Goal: Information Seeking & Learning: Learn about a topic

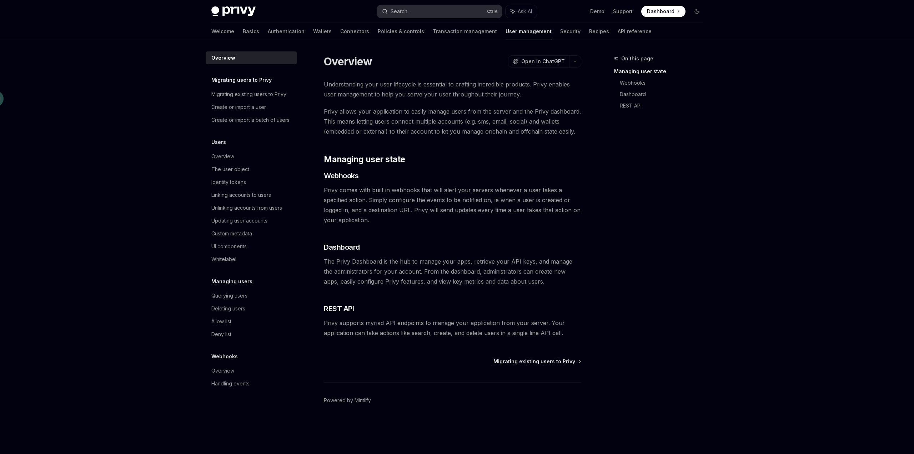
click at [422, 13] on button "Search... Ctrl K" at bounding box center [439, 11] width 125 height 13
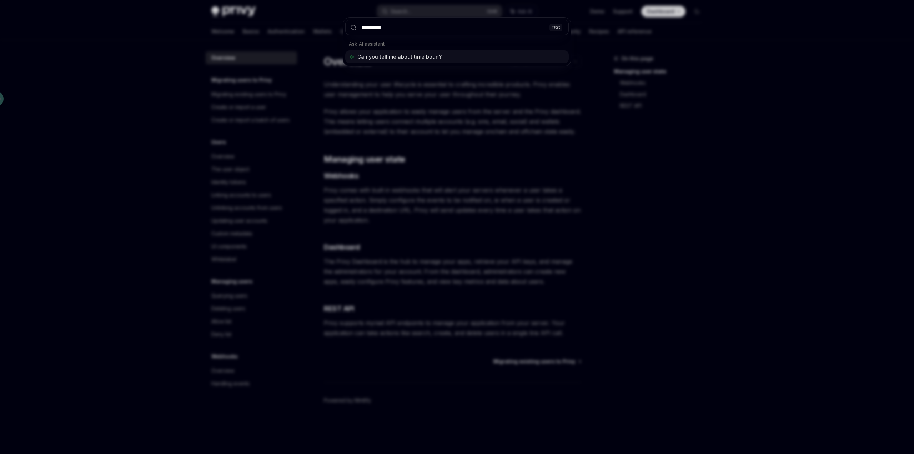
type input "**********"
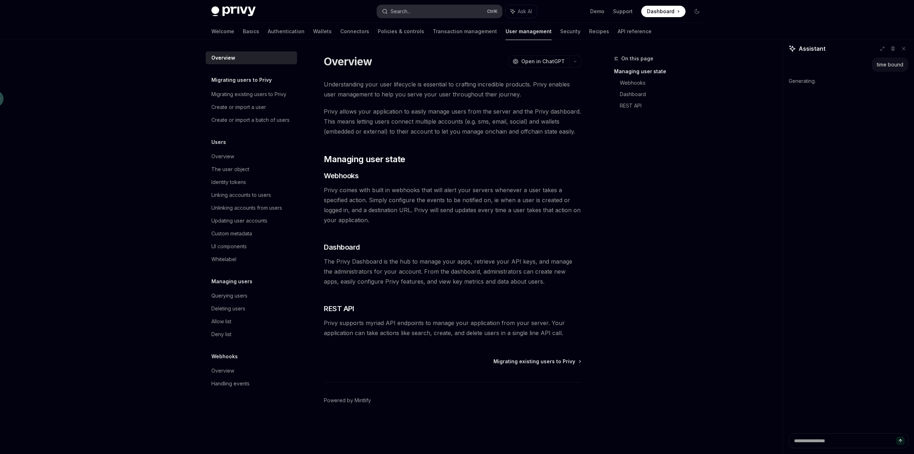
click at [419, 11] on button "Search... Ctrl K" at bounding box center [439, 11] width 125 height 13
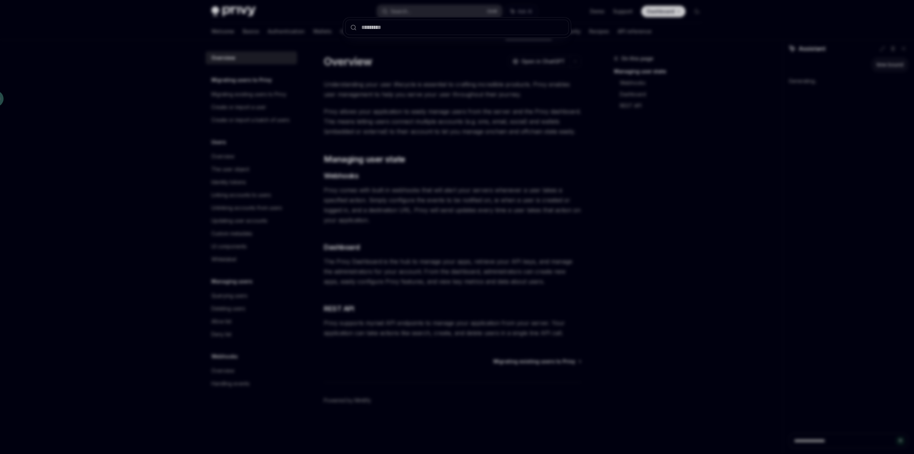
type textarea "*"
type input "****"
type textarea "*"
type input "**********"
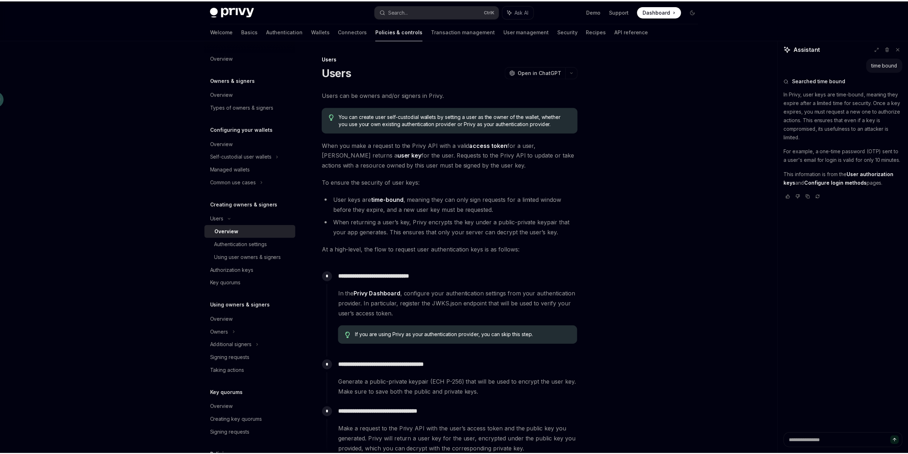
scroll to position [40, 0]
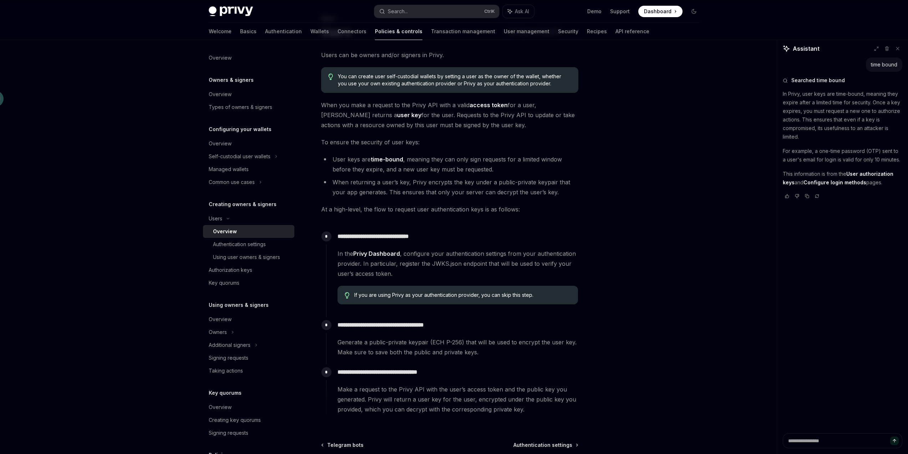
click at [571, 155] on li "User keys are time-bound , meaning they can only sign requests for a limited wi…" at bounding box center [449, 164] width 257 height 20
click at [485, 161] on li "User keys are time-bound , meaning they can only sign requests for a limited wi…" at bounding box center [449, 164] width 257 height 20
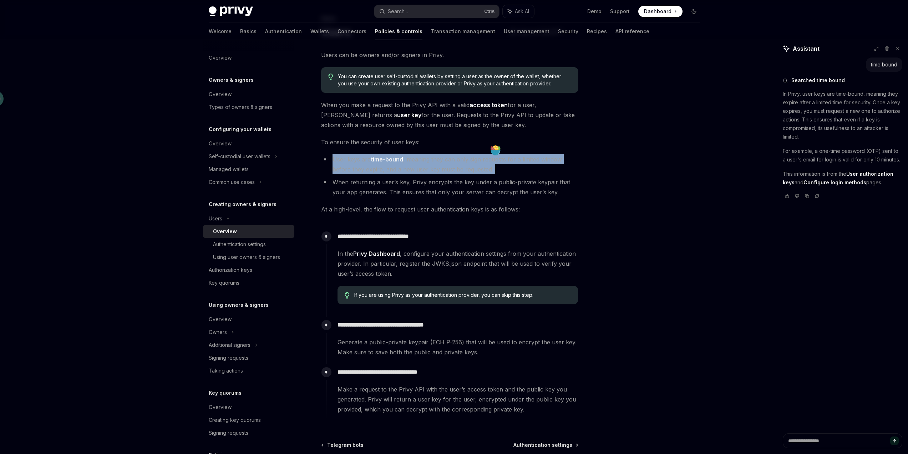
click at [485, 161] on li "User keys are time-bound , meaning they can only sign requests for a limited wi…" at bounding box center [449, 164] width 257 height 20
click at [527, 172] on li "User keys are time-bound , meaning they can only sign requests for a limited wi…" at bounding box center [449, 164] width 257 height 20
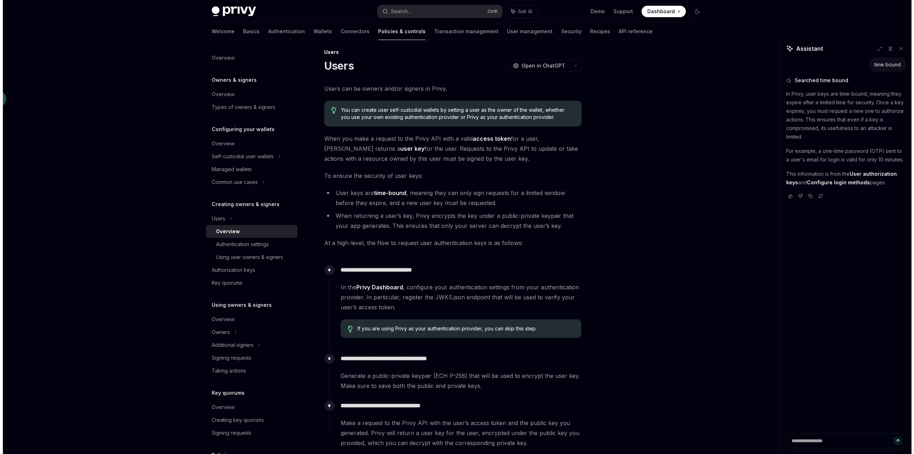
scroll to position [0, 0]
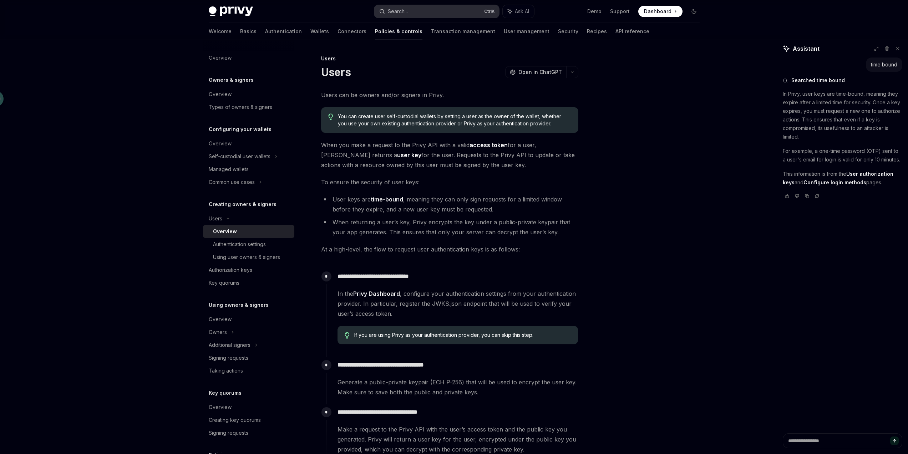
click at [404, 15] on div "Search..." at bounding box center [398, 11] width 20 height 9
click at [895, 50] on button at bounding box center [897, 48] width 9 height 9
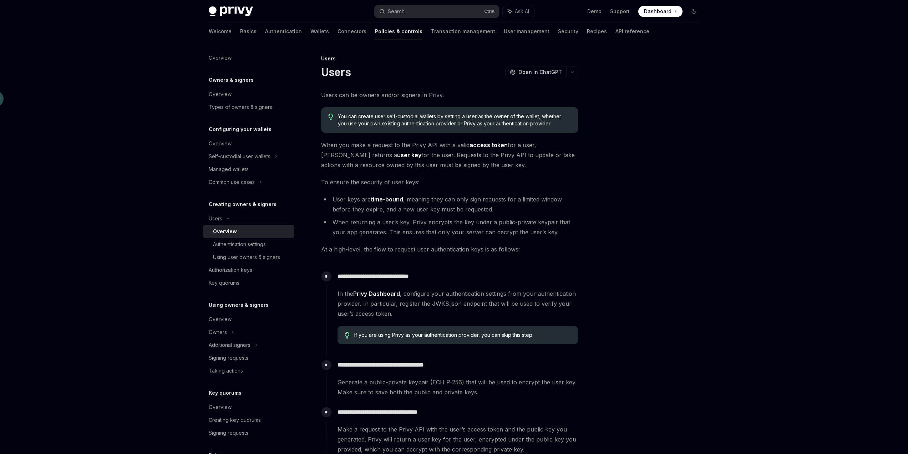
click at [661, 159] on div at bounding box center [651, 253] width 109 height 399
drag, startPoint x: 453, startPoint y: 144, endPoint x: 511, endPoint y: 141, distance: 58.2
click at [511, 141] on span "When you make a request to the Privy API with a valid access token for a user, …" at bounding box center [449, 155] width 257 height 30
click at [524, 148] on span "When you make a request to the Privy API with a valid access token for a user, …" at bounding box center [449, 155] width 257 height 30
drag, startPoint x: 530, startPoint y: 143, endPoint x: 573, endPoint y: 144, distance: 43.2
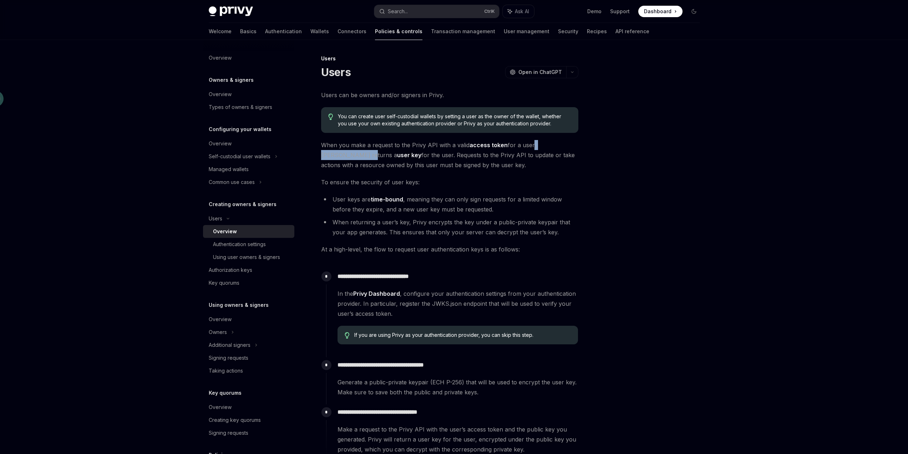
click at [573, 144] on span "When you make a request to the Privy API with a valid access token for a user, …" at bounding box center [449, 155] width 257 height 30
click at [575, 158] on span "When you make a request to the Privy API with a valid access token for a user, …" at bounding box center [449, 155] width 257 height 30
drag, startPoint x: 380, startPoint y: 155, endPoint x: 466, endPoint y: 162, distance: 85.9
click at [466, 162] on span "When you make a request to the Privy API with a valid access token for a user, …" at bounding box center [449, 155] width 257 height 30
click at [471, 164] on span "When you make a request to the Privy API with a valid access token for a user, …" at bounding box center [449, 155] width 257 height 30
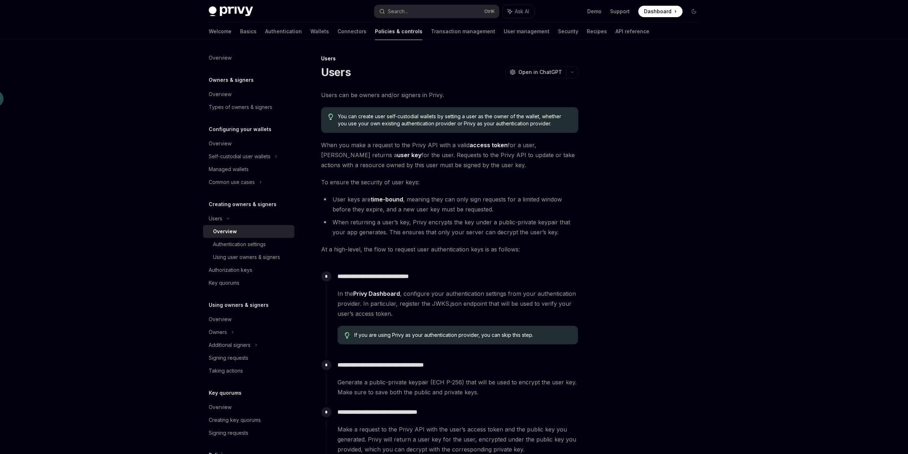
drag, startPoint x: 460, startPoint y: 166, endPoint x: 418, endPoint y: 167, distance: 42.1
click at [418, 167] on span "When you make a request to the Privy API with a valid access token for a user, …" at bounding box center [449, 155] width 257 height 30
click at [446, 178] on span "To ensure the security of user keys:" at bounding box center [449, 182] width 257 height 10
drag, startPoint x: 322, startPoint y: 181, endPoint x: 425, endPoint y: 180, distance: 102.8
click at [425, 180] on span "To ensure the security of user keys:" at bounding box center [449, 182] width 257 height 10
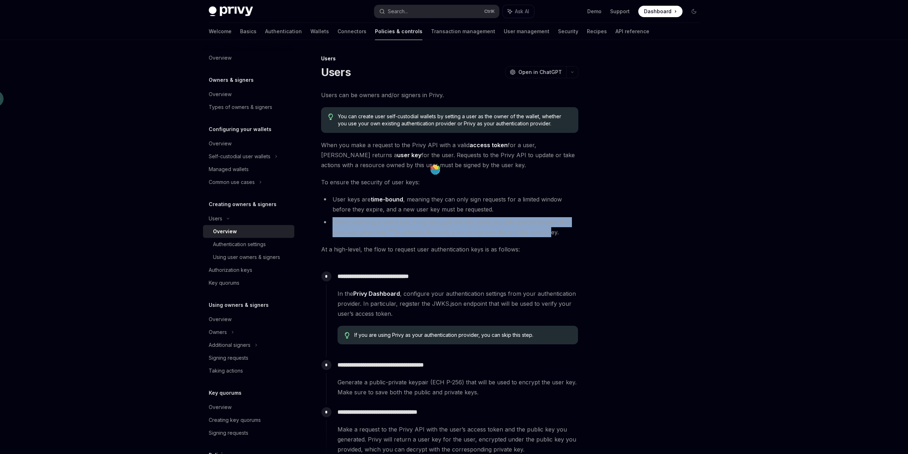
drag, startPoint x: 333, startPoint y: 221, endPoint x: 547, endPoint y: 233, distance: 214.2
click at [547, 233] on li "When returning a user’s key, Privy encrypts the key under a public-private keyp…" at bounding box center [449, 227] width 257 height 20
click at [249, 270] on div "Authorization keys" at bounding box center [231, 270] width 44 height 9
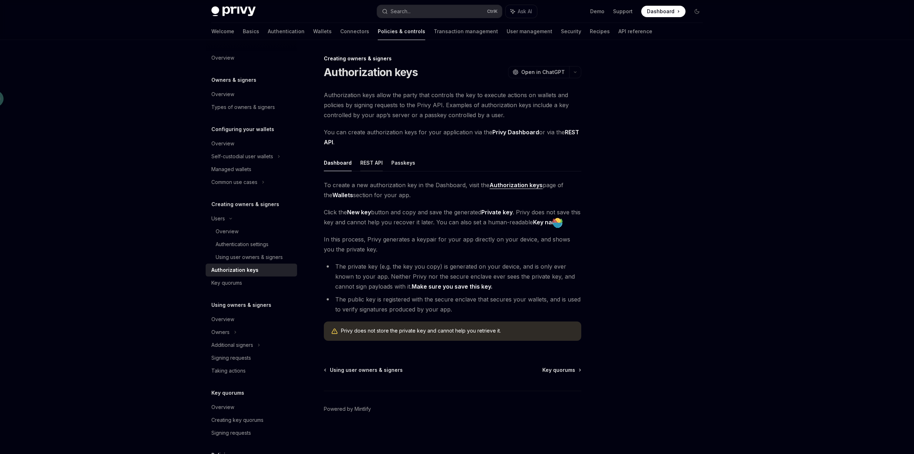
click at [371, 164] on button "REST API" at bounding box center [371, 162] width 22 height 17
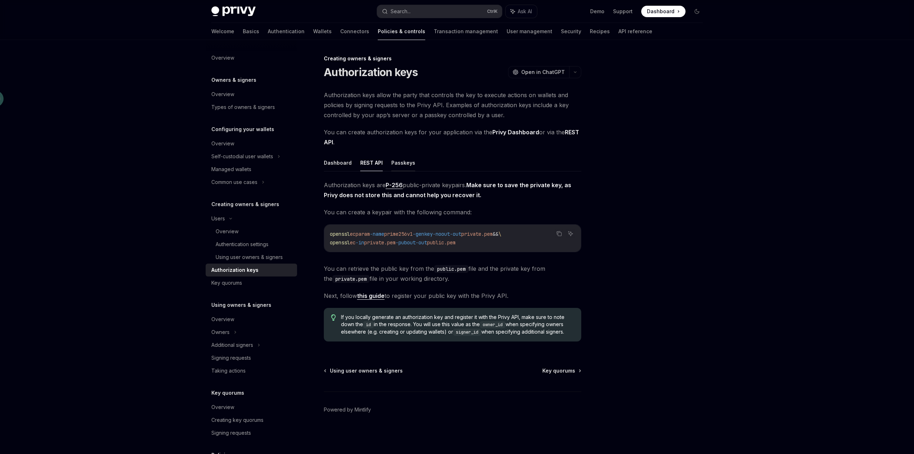
click at [404, 166] on button "Passkeys" at bounding box center [403, 162] width 24 height 17
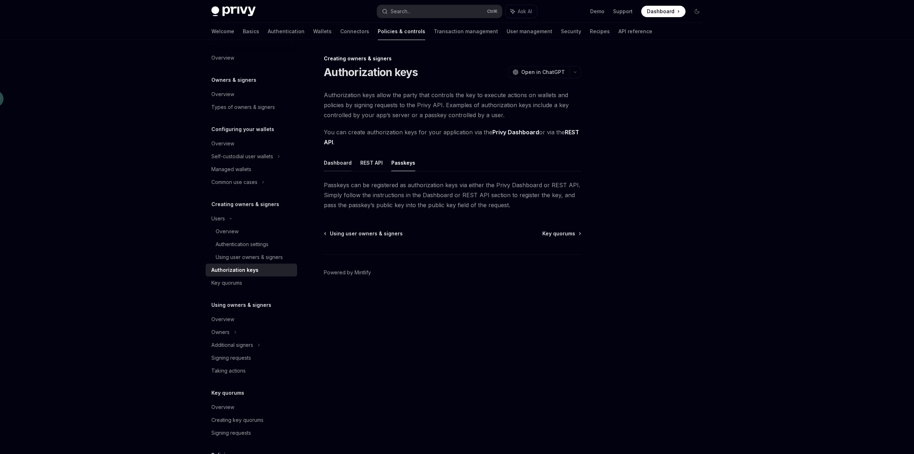
click at [338, 166] on button "Dashboard" at bounding box center [338, 162] width 28 height 17
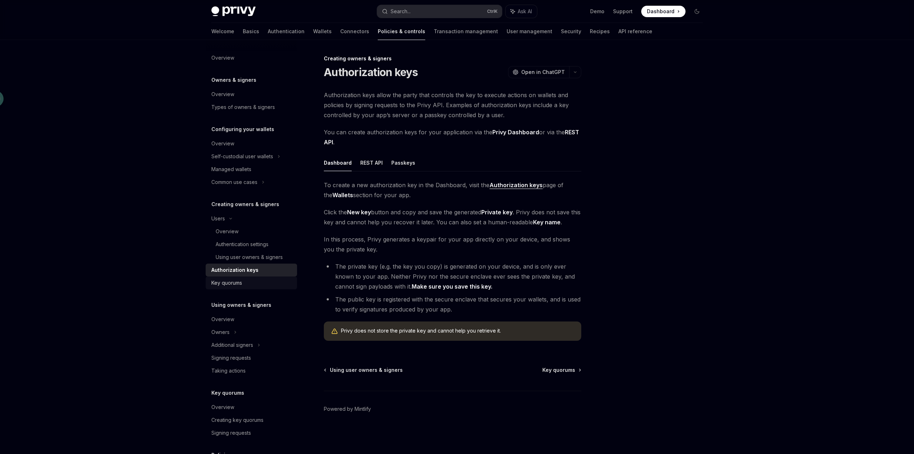
click at [241, 281] on div "Key quorums" at bounding box center [226, 282] width 31 height 9
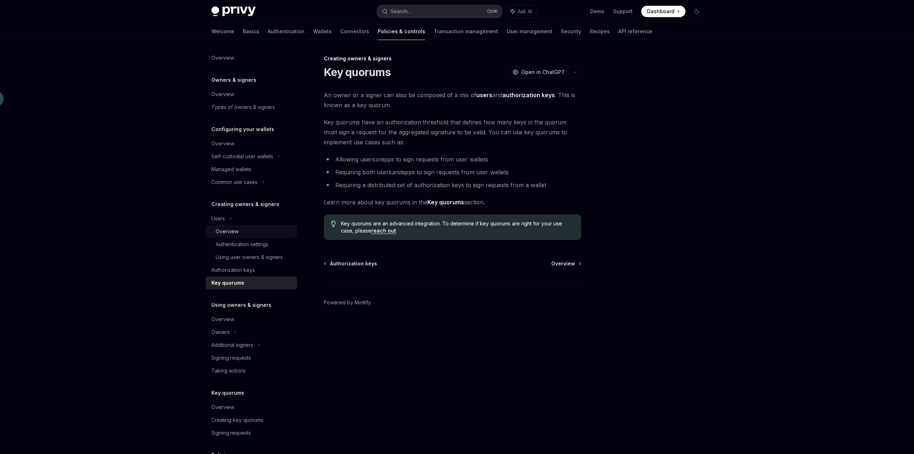
click at [253, 234] on div "Overview" at bounding box center [254, 231] width 77 height 9
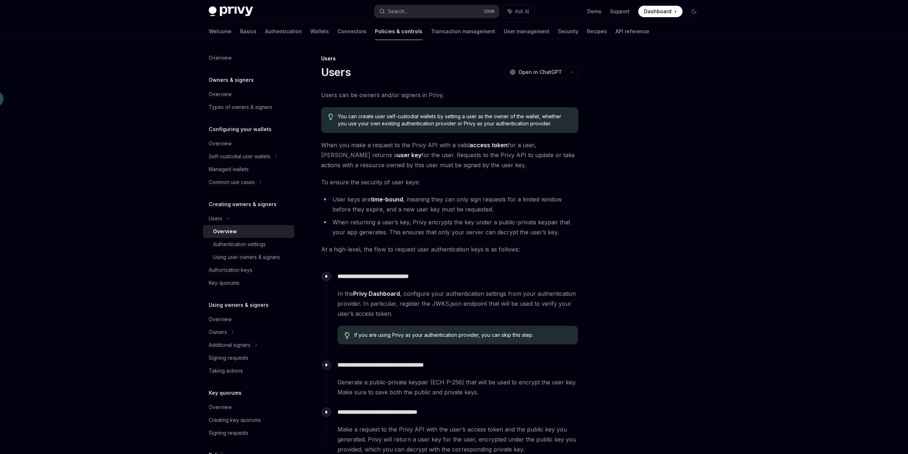
click at [373, 95] on span "Users can be owners and/or signers in Privy." at bounding box center [449, 95] width 257 height 10
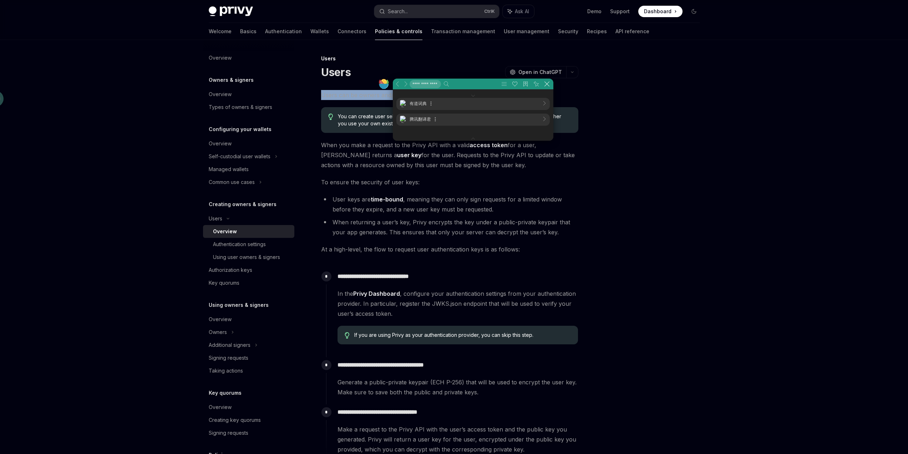
scroll to position [5, 215]
click at [418, 71] on div "Users OpenAI Open in ChatGPT" at bounding box center [449, 72] width 257 height 13
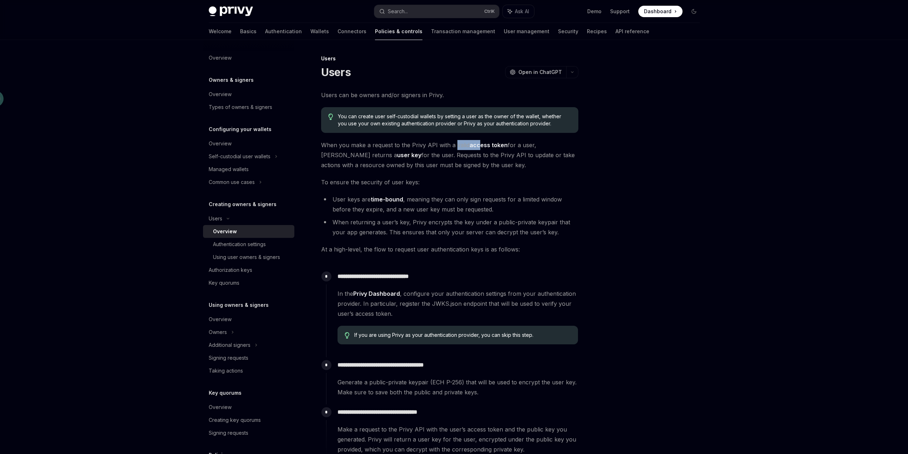
drag, startPoint x: 454, startPoint y: 145, endPoint x: 479, endPoint y: 147, distance: 24.3
click at [479, 147] on span "When you make a request to the Privy API with a valid access token for a user, …" at bounding box center [449, 155] width 257 height 30
click at [502, 158] on span "When you make a request to the Privy API with a valid access token for a user, …" at bounding box center [449, 155] width 257 height 30
drag, startPoint x: 466, startPoint y: 144, endPoint x: 455, endPoint y: 144, distance: 10.7
click at [455, 144] on span "When you make a request to the Privy API with a valid access token for a user, …" at bounding box center [449, 155] width 257 height 30
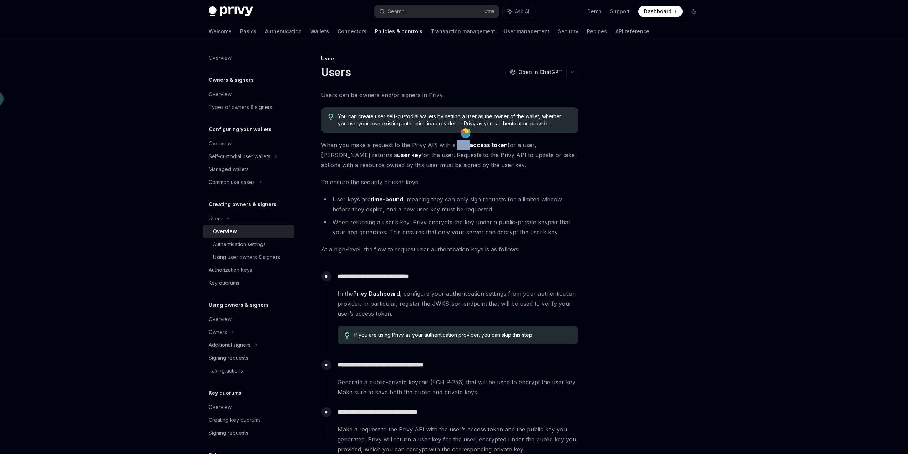
drag, startPoint x: 380, startPoint y: 155, endPoint x: 474, endPoint y: 165, distance: 94.8
click at [474, 165] on span "When you make a request to the Privy API with a valid access token for a user, …" at bounding box center [449, 155] width 257 height 30
click at [464, 167] on span "When you make a request to the Privy API with a valid access token for a user, …" at bounding box center [449, 155] width 257 height 30
drag, startPoint x: 463, startPoint y: 166, endPoint x: 381, endPoint y: 152, distance: 82.4
click at [381, 152] on span "When you make a request to the Privy API with a valid access token for a user, …" at bounding box center [449, 155] width 257 height 30
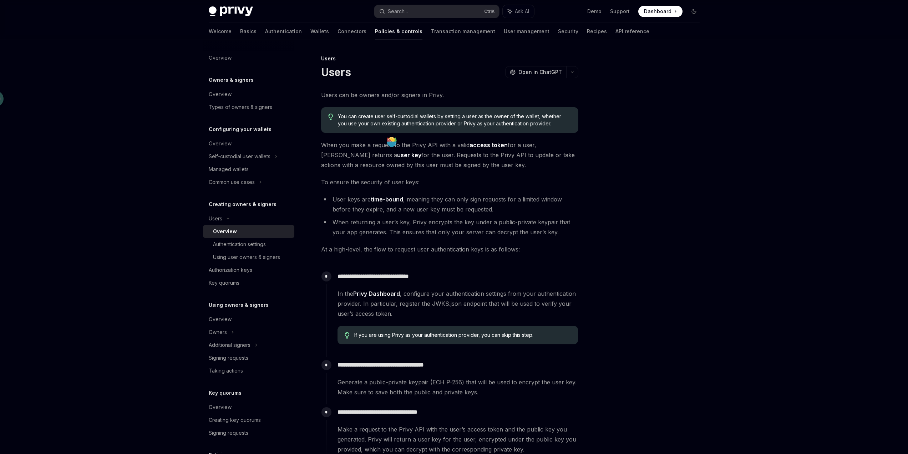
click at [459, 167] on span "When you make a request to the Privy API with a valid access token for a user, …" at bounding box center [449, 155] width 257 height 30
click at [460, 166] on span "When you make a request to the Privy API with a valid access token for a user, …" at bounding box center [449, 155] width 257 height 30
drag, startPoint x: 468, startPoint y: 144, endPoint x: 503, endPoint y: 146, distance: 35.4
click at [503, 146] on span "When you make a request to the Privy API with a valid access token for a user, …" at bounding box center [449, 155] width 257 height 30
click at [485, 159] on span "When you make a request to the Privy API with a valid access token for a user, …" at bounding box center [449, 155] width 257 height 30
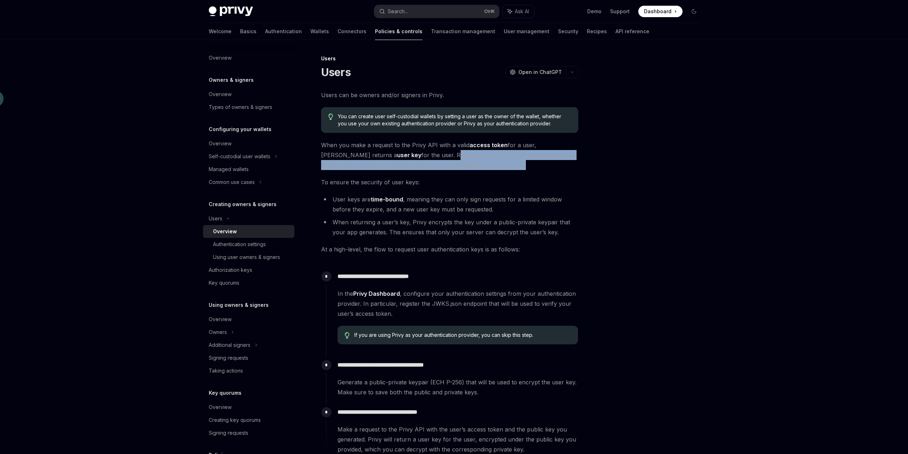
drag, startPoint x: 381, startPoint y: 153, endPoint x: 457, endPoint y: 164, distance: 77.2
click at [457, 164] on span "When you make a request to the Privy API with a valid access token for a user, …" at bounding box center [449, 155] width 257 height 30
click at [437, 161] on span "When you make a request to the Privy API with a valid access token for a user, …" at bounding box center [449, 155] width 257 height 30
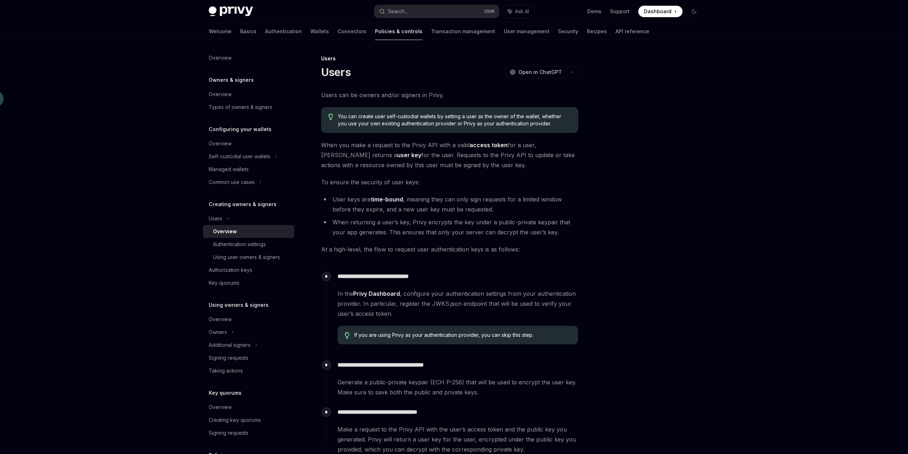
click at [458, 166] on span "When you make a request to the Privy API with a valid access token for a user, …" at bounding box center [449, 155] width 257 height 30
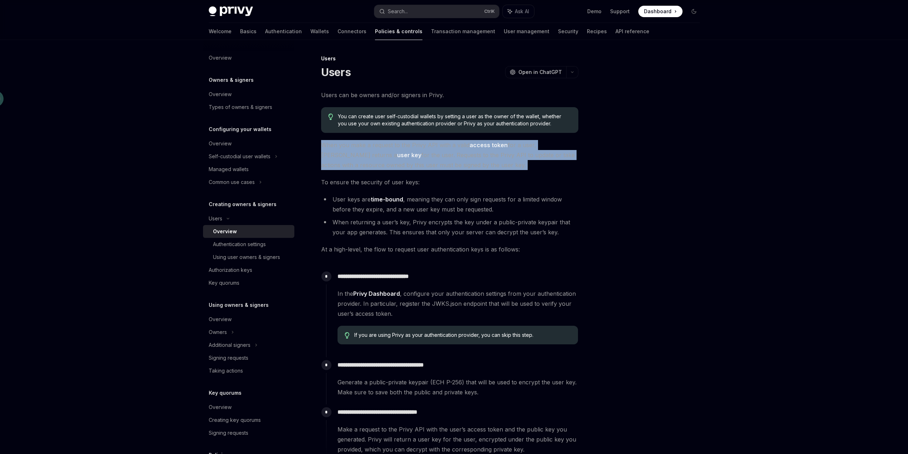
click at [458, 166] on span "When you make a request to the Privy API with a valid access token for a user, …" at bounding box center [449, 155] width 257 height 30
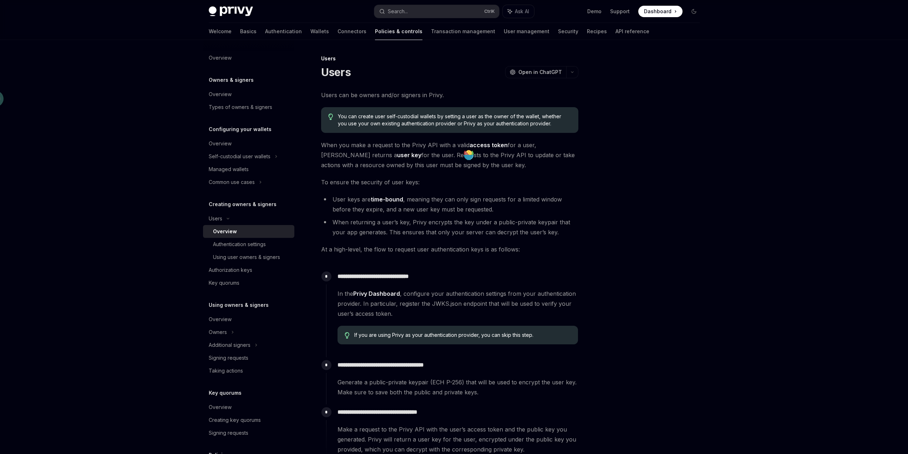
click at [421, 186] on span "To ensure the security of user keys:" at bounding box center [449, 182] width 257 height 10
drag, startPoint x: 390, startPoint y: 233, endPoint x: 574, endPoint y: 232, distance: 183.8
click at [574, 232] on li "When returning a user’s key, Privy encrypts the key under a public-private keyp…" at bounding box center [449, 227] width 257 height 20
click at [558, 239] on div "**********" at bounding box center [449, 275] width 257 height 371
drag, startPoint x: 365, startPoint y: 248, endPoint x: 437, endPoint y: 248, distance: 71.4
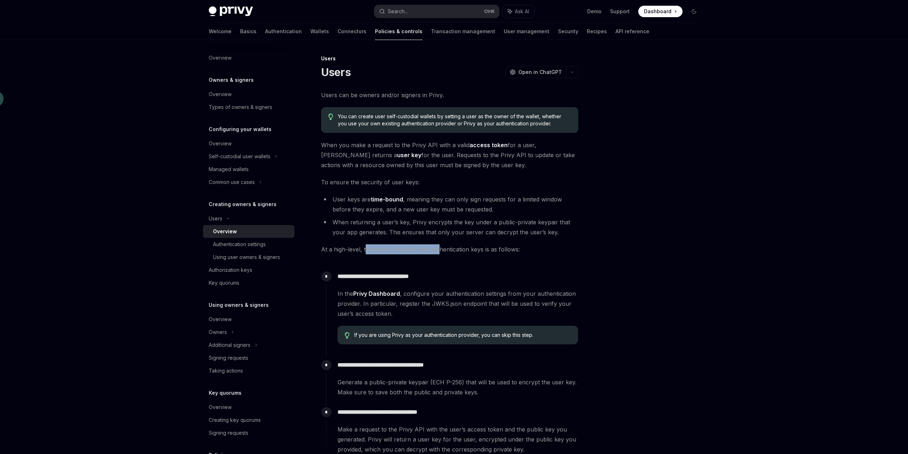
click at [437, 248] on span "At a high-level, the flow to request user authentication keys is as follows:" at bounding box center [449, 249] width 257 height 10
click at [465, 257] on div "**********" at bounding box center [449, 275] width 257 height 371
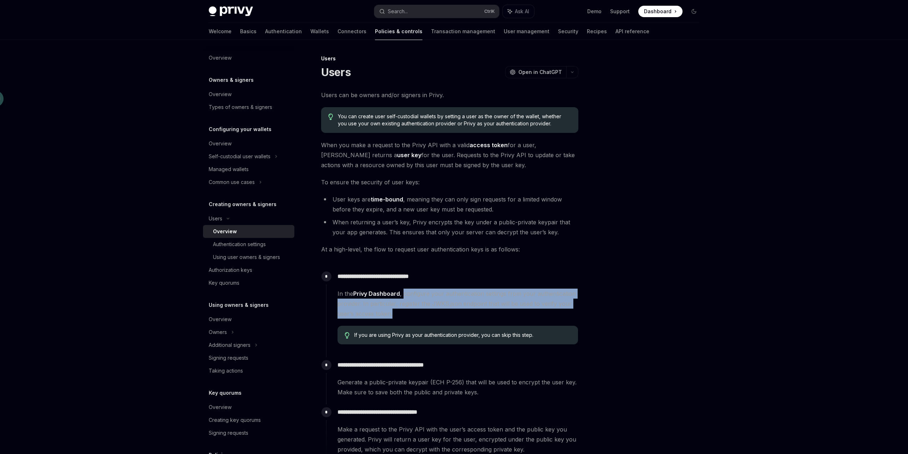
drag, startPoint x: 403, startPoint y: 293, endPoint x: 474, endPoint y: 310, distance: 73.8
click at [474, 310] on span "In the Privy Dashboard , configure your authentication settings from your authe…" at bounding box center [458, 303] width 241 height 30
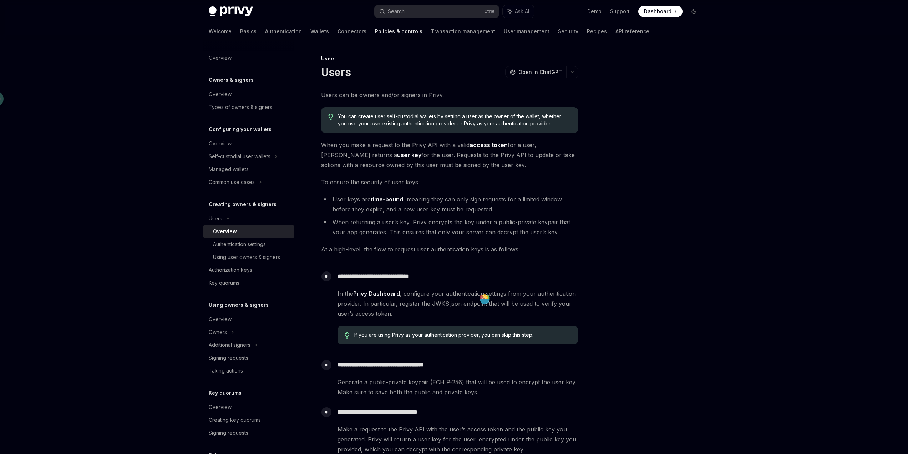
click at [541, 280] on p "**********" at bounding box center [458, 276] width 241 height 10
drag, startPoint x: 539, startPoint y: 303, endPoint x: 568, endPoint y: 306, distance: 29.1
click at [568, 306] on span "In the Privy Dashboard , configure your authentication settings from your authe…" at bounding box center [458, 303] width 241 height 30
click at [451, 313] on span "In the Privy Dashboard , configure your authentication settings from your authe…" at bounding box center [458, 303] width 241 height 30
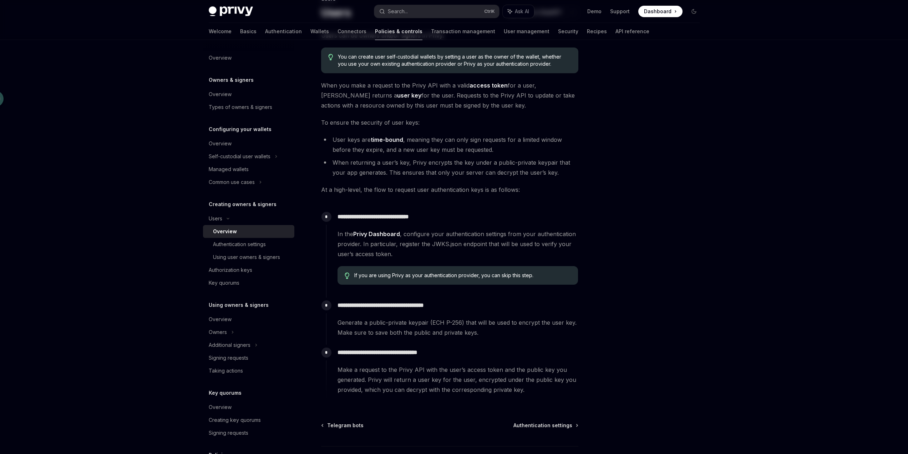
scroll to position [71, 0]
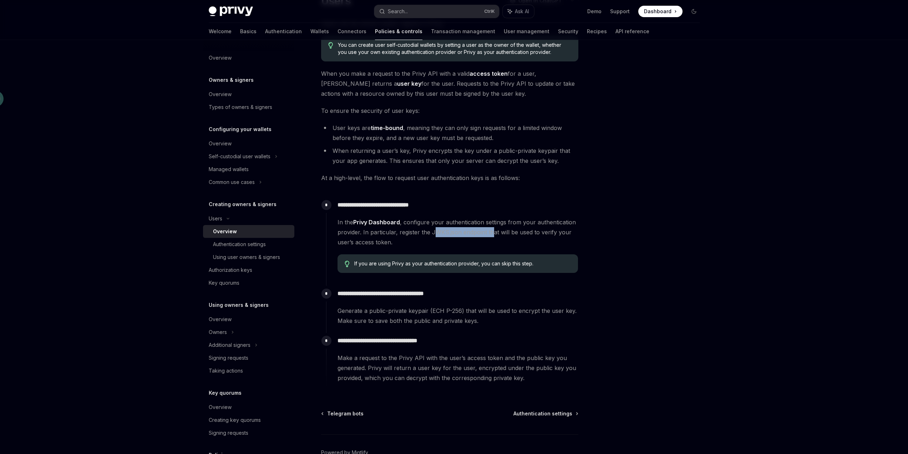
drag, startPoint x: 436, startPoint y: 232, endPoint x: 490, endPoint y: 234, distance: 54.3
click at [490, 234] on span "In the Privy Dashboard , configure your authentication settings from your authe…" at bounding box center [458, 232] width 241 height 30
click at [503, 242] on span "In the Privy Dashboard , configure your authentication settings from your authe…" at bounding box center [458, 232] width 241 height 30
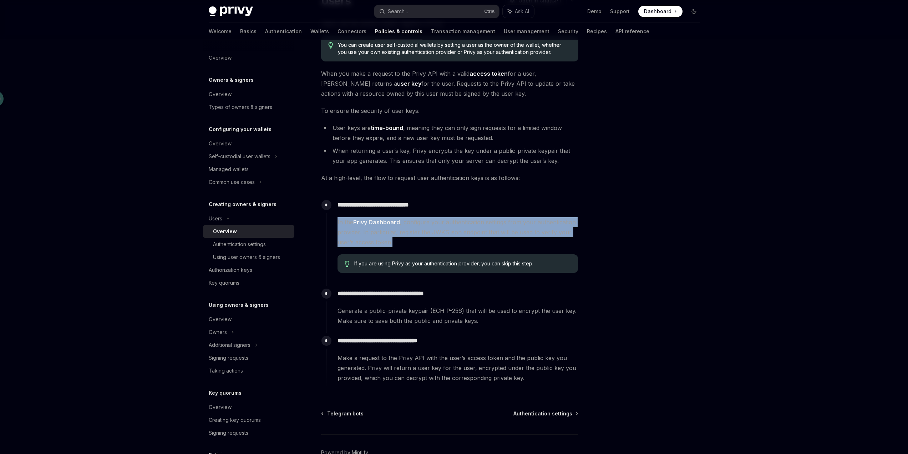
drag, startPoint x: 393, startPoint y: 245, endPoint x: 334, endPoint y: 226, distance: 61.7
click at [334, 226] on div "**********" at bounding box center [452, 237] width 252 height 81
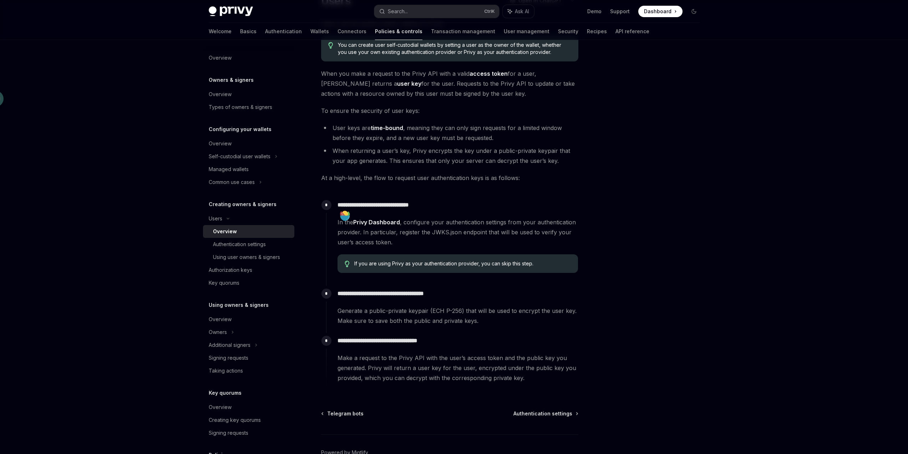
click at [439, 265] on span "If you are using Privy as your authentication provider, you can skip this step." at bounding box center [462, 263] width 217 height 7
click at [453, 279] on div "**********" at bounding box center [452, 241] width 252 height 89
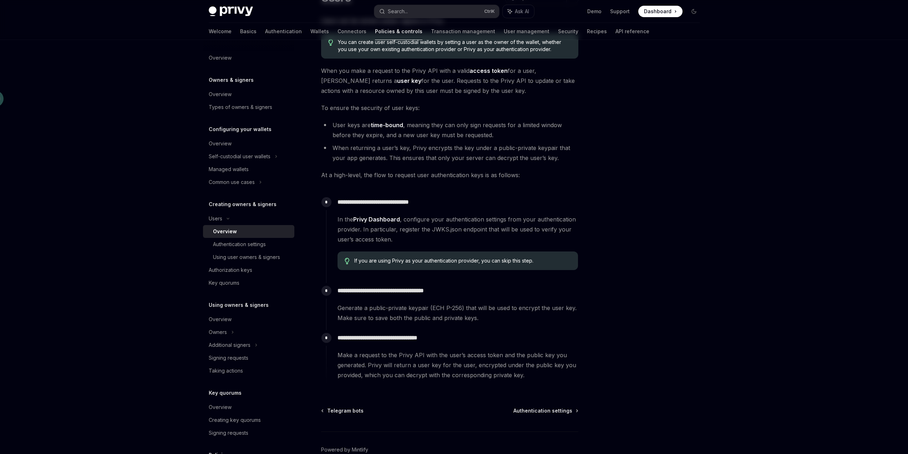
scroll to position [114, 0]
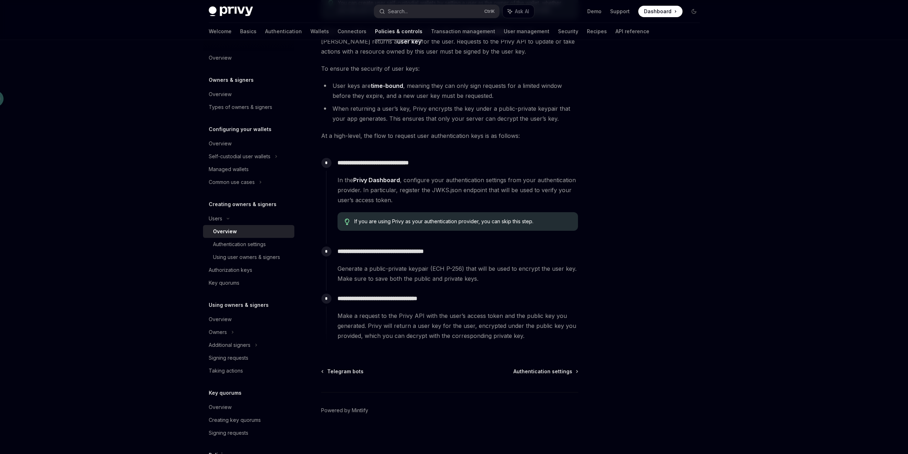
click at [414, 225] on div "If you are using Privy as your authentication provider, you can skip this step." at bounding box center [458, 221] width 241 height 19
click at [415, 223] on span "If you are using Privy as your authentication provider, you can skip this step." at bounding box center [462, 221] width 217 height 7
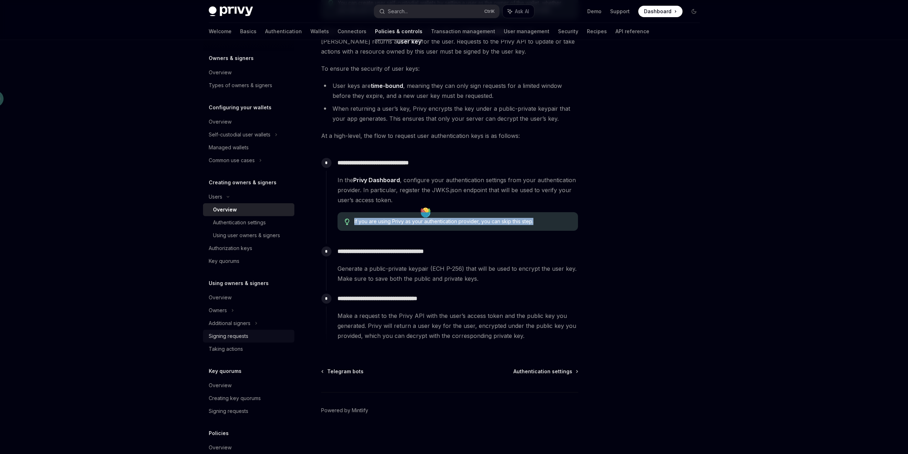
scroll to position [0, 0]
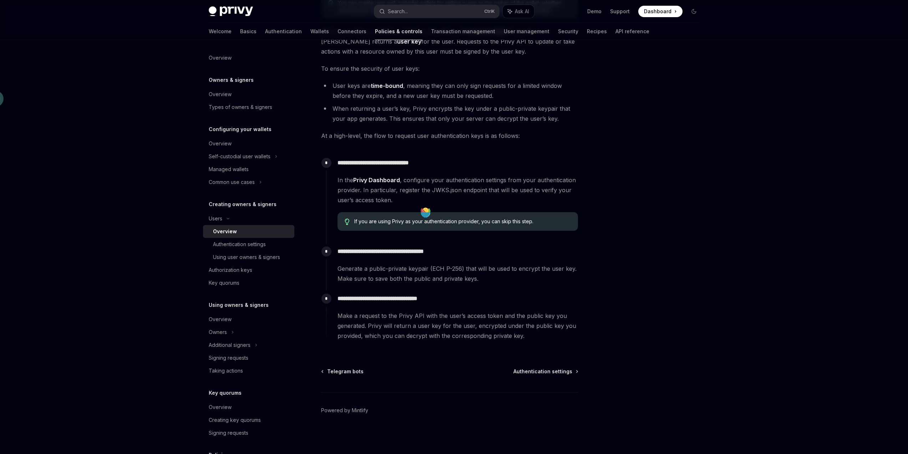
click at [535, 181] on span "In the Privy Dashboard , configure your authentication settings from your authe…" at bounding box center [458, 190] width 241 height 30
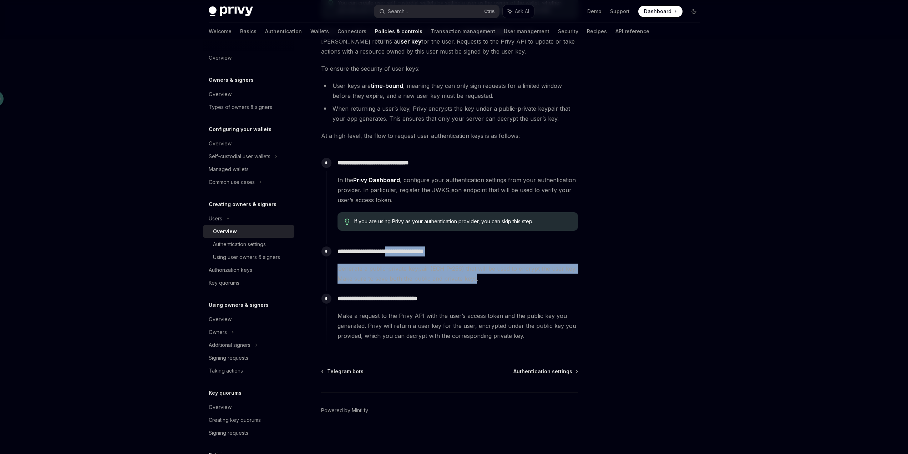
drag, startPoint x: 398, startPoint y: 250, endPoint x: 475, endPoint y: 280, distance: 82.7
click at [475, 280] on div "**********" at bounding box center [452, 263] width 252 height 40
click at [469, 283] on div "**********" at bounding box center [452, 266] width 252 height 47
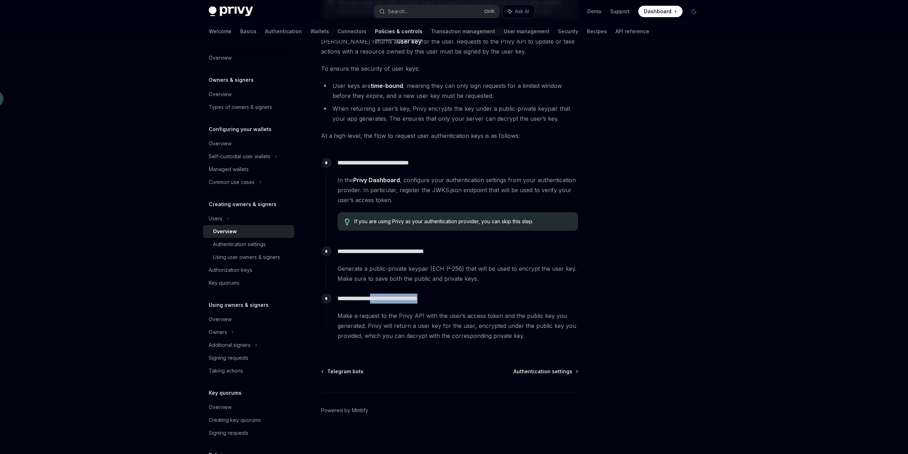
drag, startPoint x: 380, startPoint y: 297, endPoint x: 443, endPoint y: 300, distance: 62.2
click at [443, 300] on p "**********" at bounding box center [458, 298] width 241 height 10
click at [443, 308] on div "**********" at bounding box center [452, 316] width 252 height 50
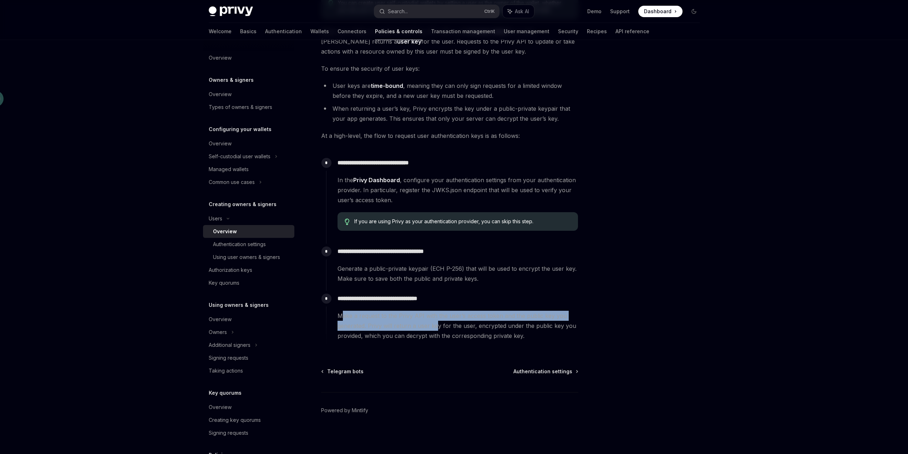
drag, startPoint x: 341, startPoint y: 315, endPoint x: 437, endPoint y: 322, distance: 96.3
click at [437, 322] on span "Make a request to the Privy API with the user’s access token and the public key…" at bounding box center [458, 326] width 241 height 30
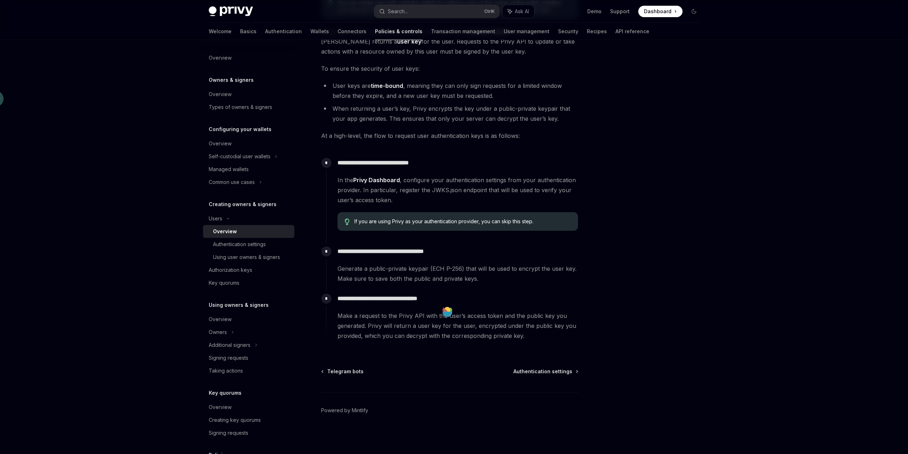
click at [414, 335] on span "Make a request to the Privy API with the user’s access token and the public key…" at bounding box center [458, 326] width 241 height 30
drag, startPoint x: 394, startPoint y: 314, endPoint x: 503, endPoint y: 316, distance: 108.9
click at [503, 316] on span "Make a request to the Privy API with the user’s access token and the public key…" at bounding box center [458, 326] width 241 height 30
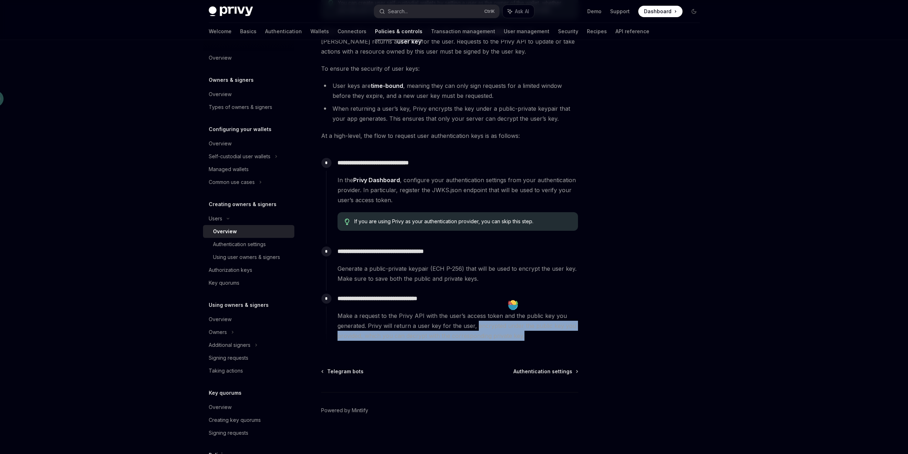
drag, startPoint x: 475, startPoint y: 326, endPoint x: 526, endPoint y: 333, distance: 52.0
click at [526, 333] on span "Make a request to the Privy API with the user’s access token and the public key…" at bounding box center [458, 326] width 241 height 30
click at [483, 346] on div "**********" at bounding box center [452, 319] width 252 height 57
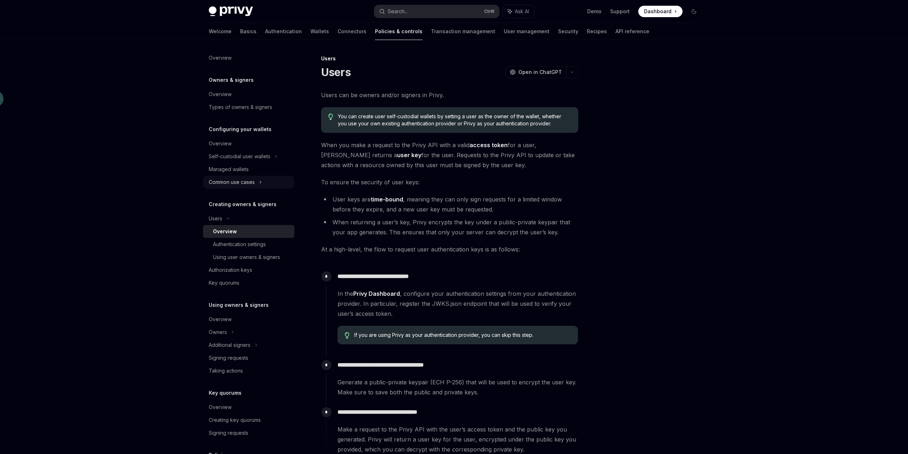
click at [250, 183] on div "Common use cases" at bounding box center [232, 182] width 46 height 9
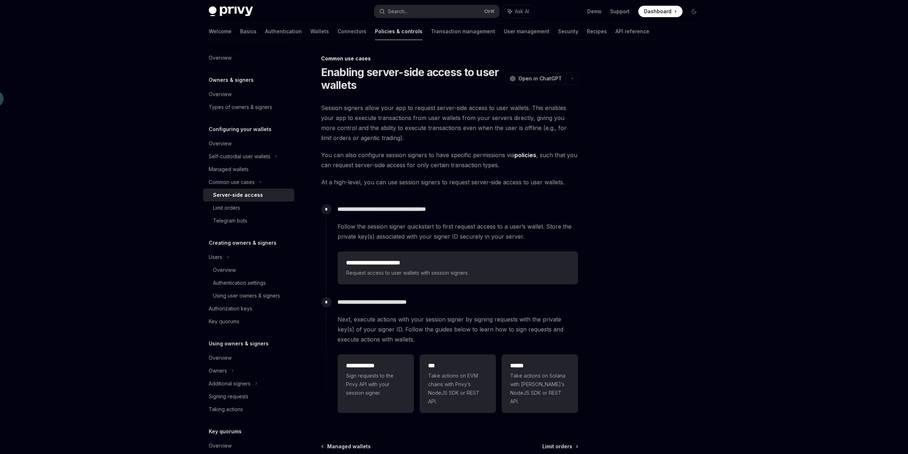
click at [147, 241] on div "**********" at bounding box center [454, 264] width 908 height 529
click at [238, 210] on div "Limit orders" at bounding box center [226, 207] width 27 height 9
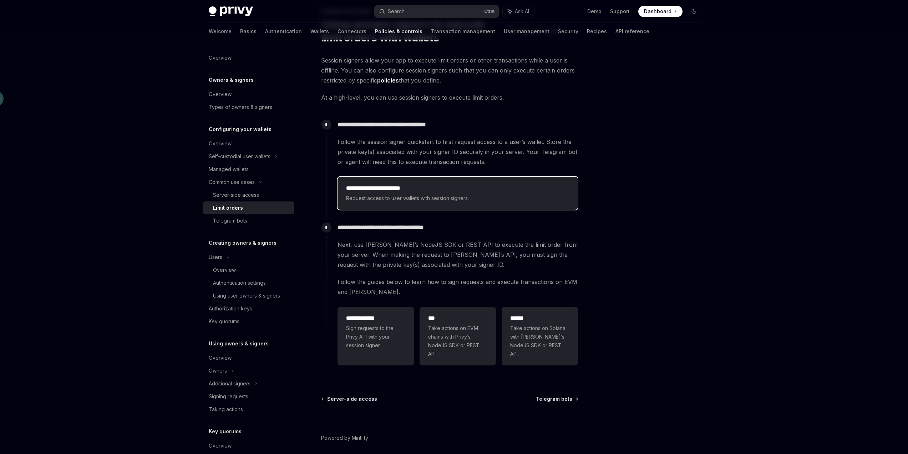
scroll to position [75, 0]
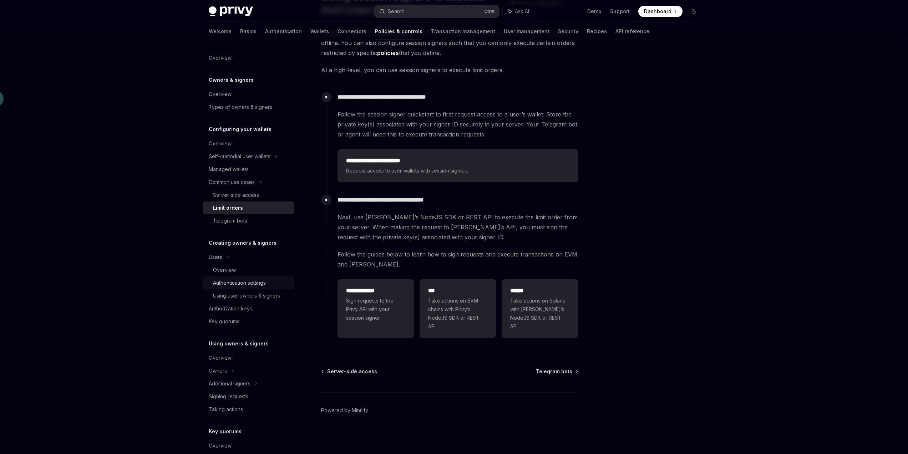
click at [243, 278] on link "Authentication settings" at bounding box center [248, 282] width 91 height 13
type textarea "*"
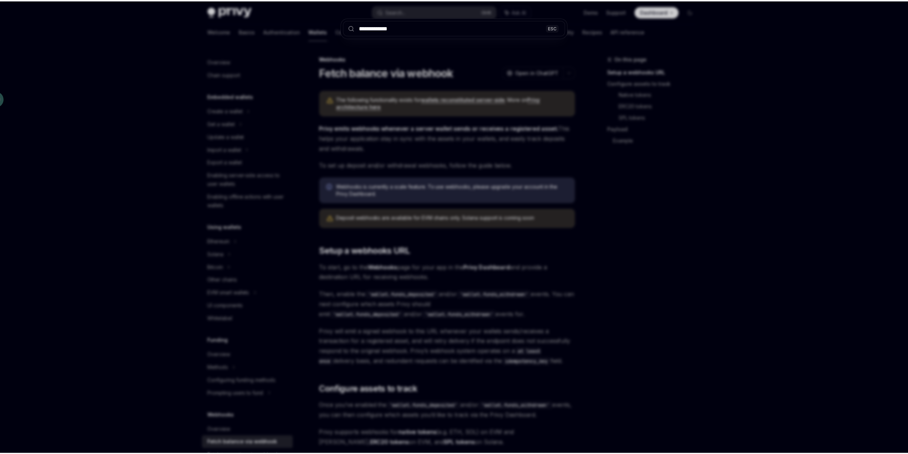
scroll to position [143, 0]
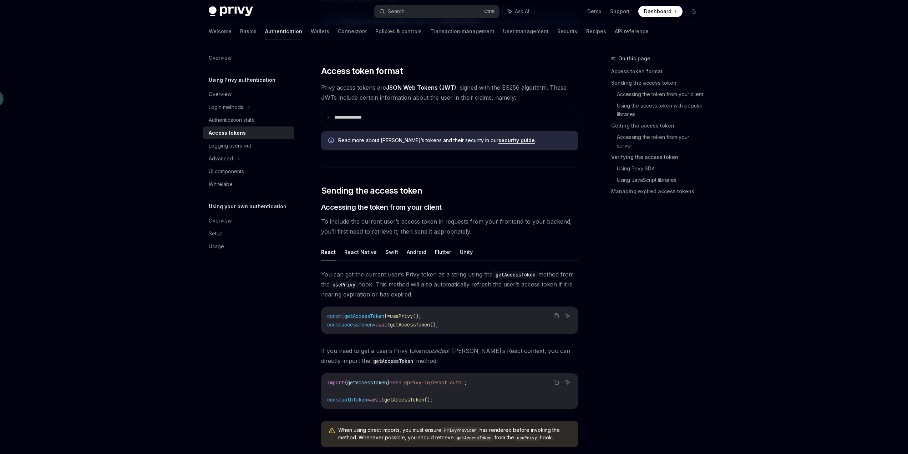
scroll to position [40, 0]
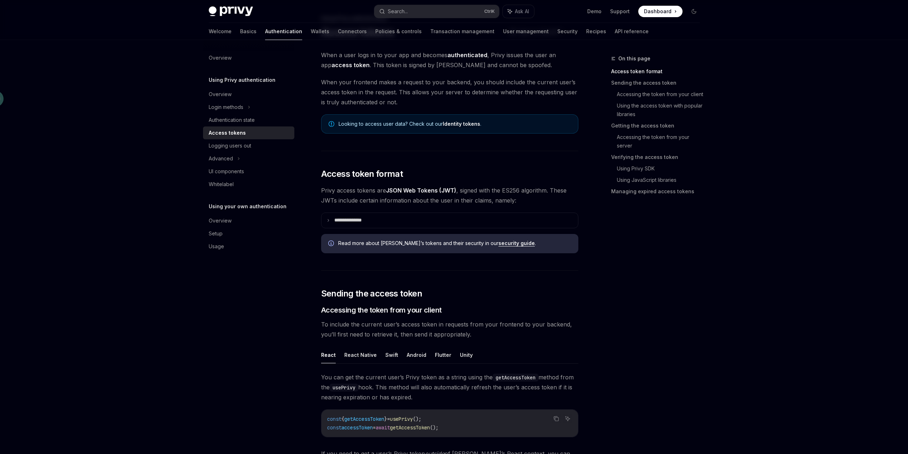
click at [692, 279] on div "On this page Access token format Sending the access token Accessing the token f…" at bounding box center [651, 253] width 109 height 399
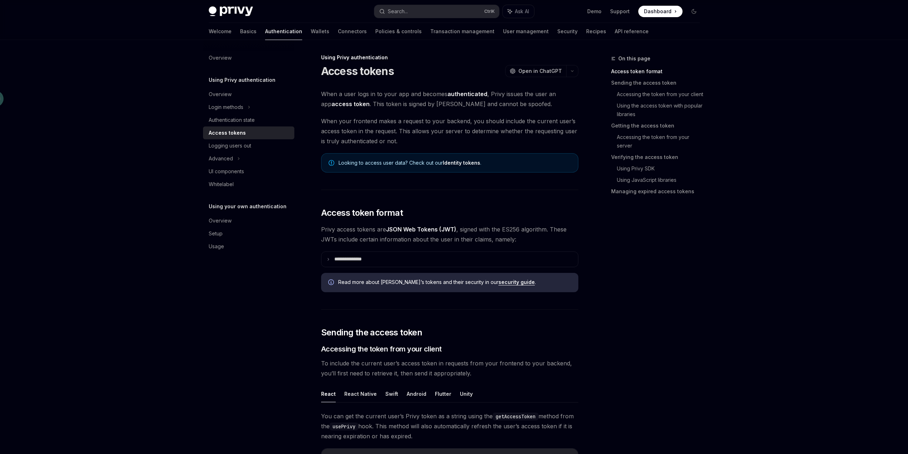
scroll to position [0, 0]
click at [439, 96] on span "When a user logs in to your app and becomes authenticated , Privy issues the us…" at bounding box center [449, 100] width 257 height 20
drag, startPoint x: 508, startPoint y: 96, endPoint x: 563, endPoint y: 94, distance: 54.7
click at [563, 94] on span "When a user logs in to your app and becomes authenticated , Privy issues the us…" at bounding box center [449, 100] width 257 height 20
click at [559, 104] on span "When a user logs in to your app and becomes authenticated , Privy issues the us…" at bounding box center [449, 100] width 257 height 20
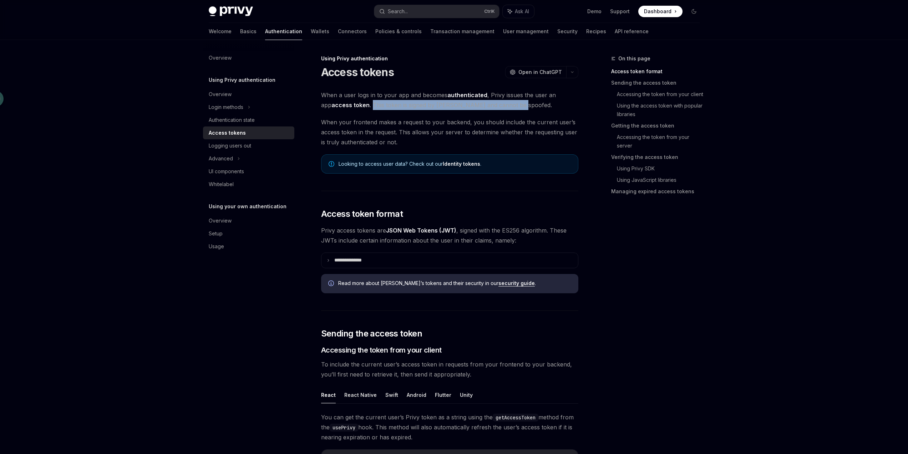
drag, startPoint x: 513, startPoint y: 104, endPoint x: 363, endPoint y: 106, distance: 149.9
click at [363, 106] on span "When a user logs in to your app and becomes authenticated , Privy issues the us…" at bounding box center [449, 100] width 257 height 20
drag, startPoint x: 392, startPoint y: 122, endPoint x: 448, endPoint y: 122, distance: 55.3
click at [448, 122] on span "When your frontend makes a request to your backend, you should include the curr…" at bounding box center [449, 132] width 257 height 30
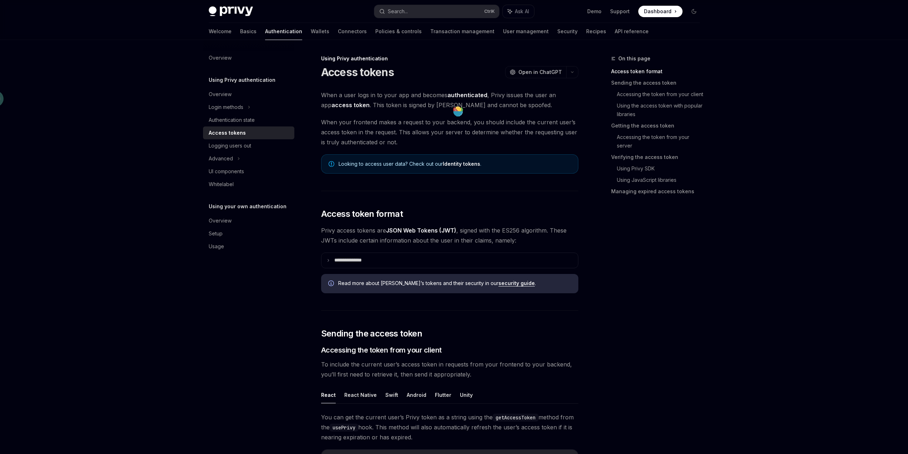
click at [450, 140] on span "When your frontend makes a request to your backend, you should include the curr…" at bounding box center [449, 132] width 257 height 30
click at [329, 261] on icon at bounding box center [329, 260] width 4 height 4
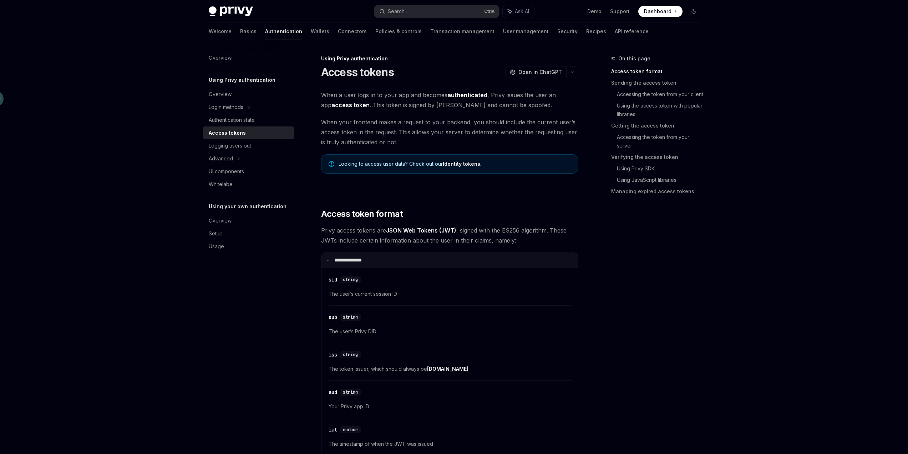
click at [326, 262] on summary "**********" at bounding box center [450, 260] width 257 height 15
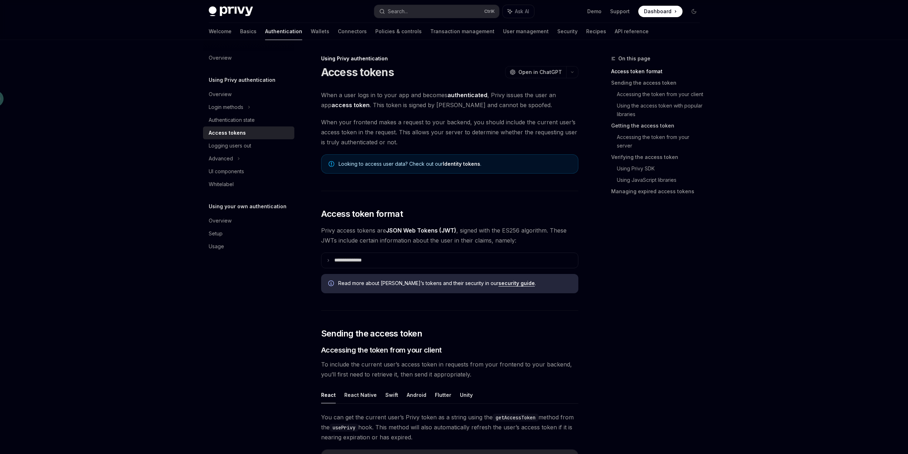
click at [657, 123] on link "Getting the access token" at bounding box center [658, 125] width 94 height 11
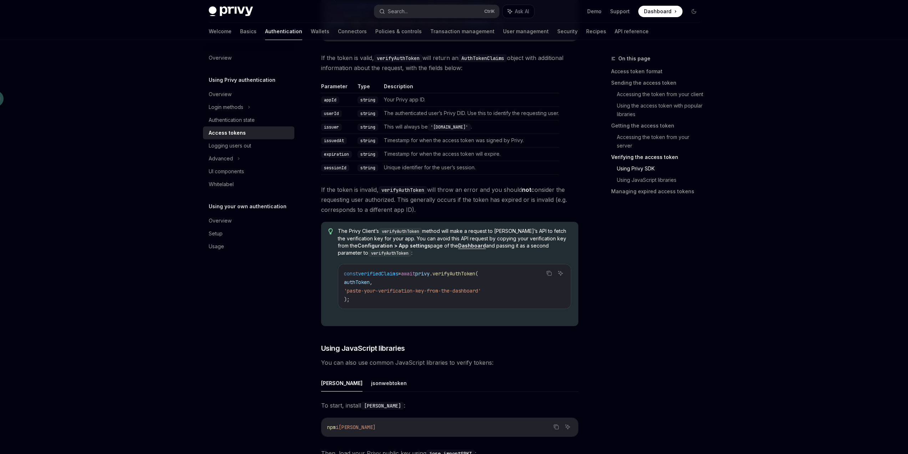
scroll to position [1363, 0]
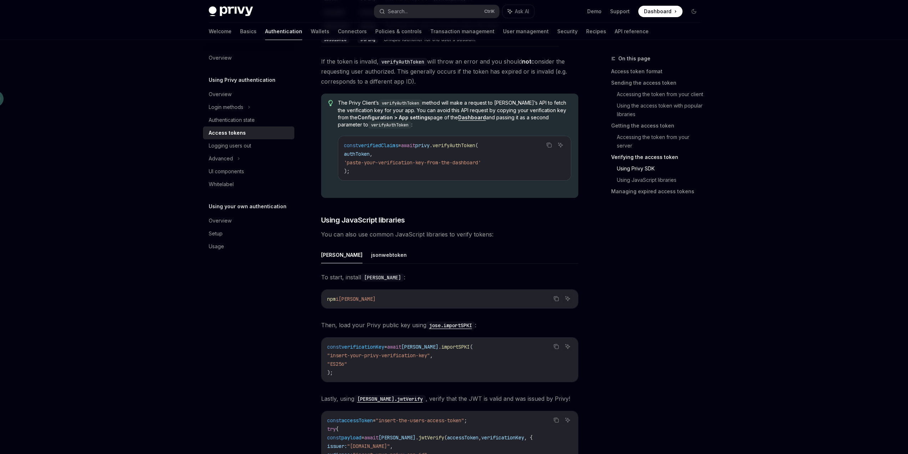
click at [702, 272] on div "On this page Access token format Sending the access token Accessing the token f…" at bounding box center [651, 253] width 109 height 399
click at [221, 157] on div "Advanced" at bounding box center [221, 158] width 24 height 9
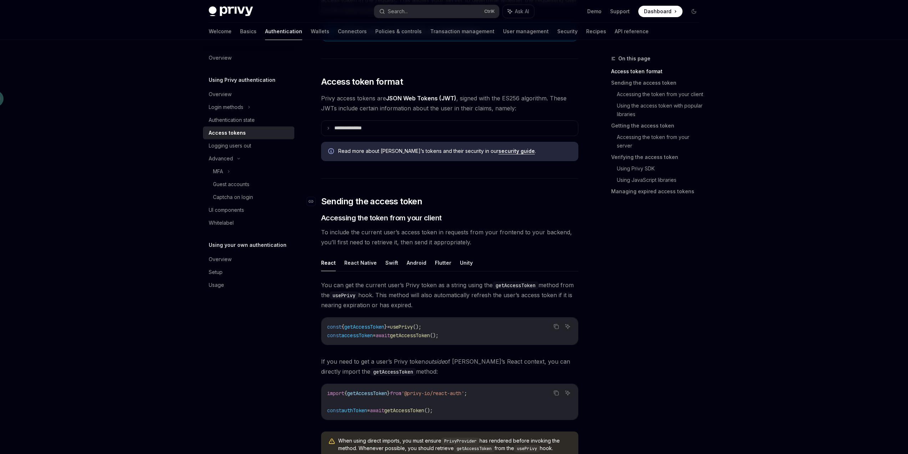
scroll to position [0, 0]
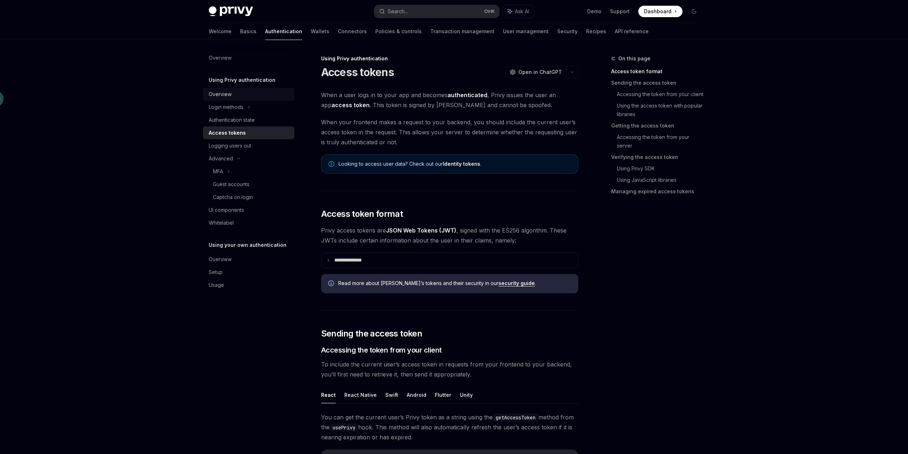
click at [239, 92] on div "Overview" at bounding box center [249, 94] width 81 height 9
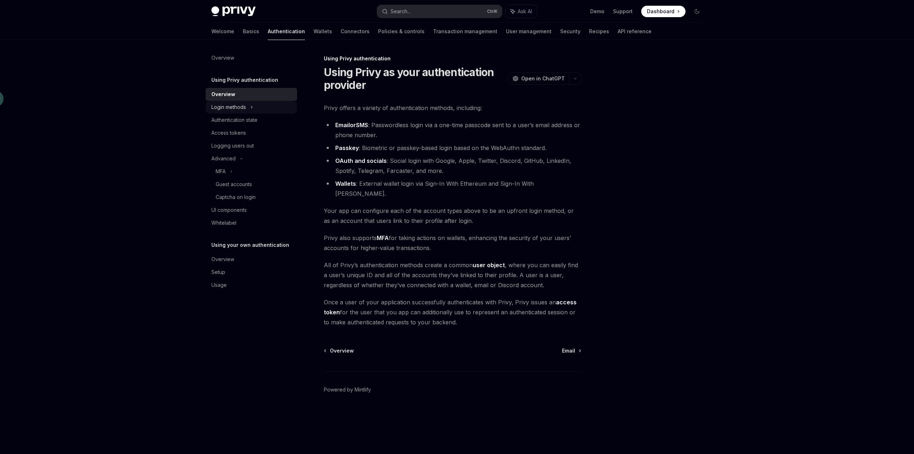
click at [235, 106] on div "Login methods" at bounding box center [228, 107] width 35 height 9
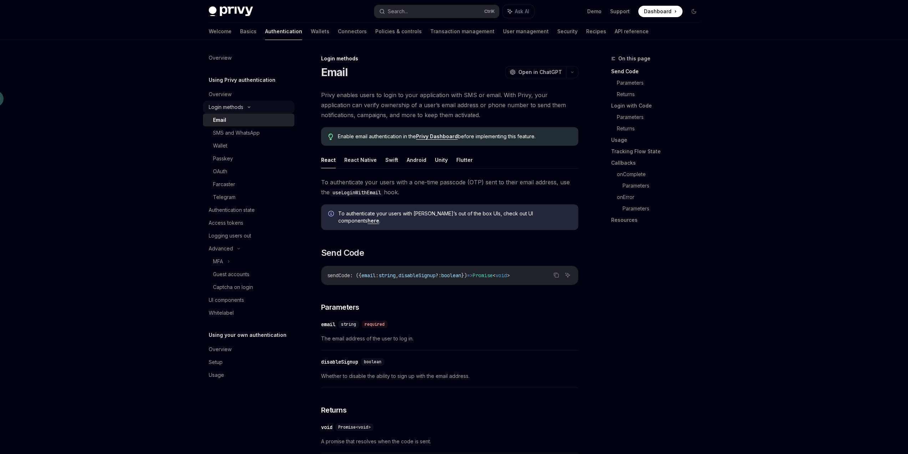
click at [238, 105] on div "Login methods" at bounding box center [226, 107] width 35 height 9
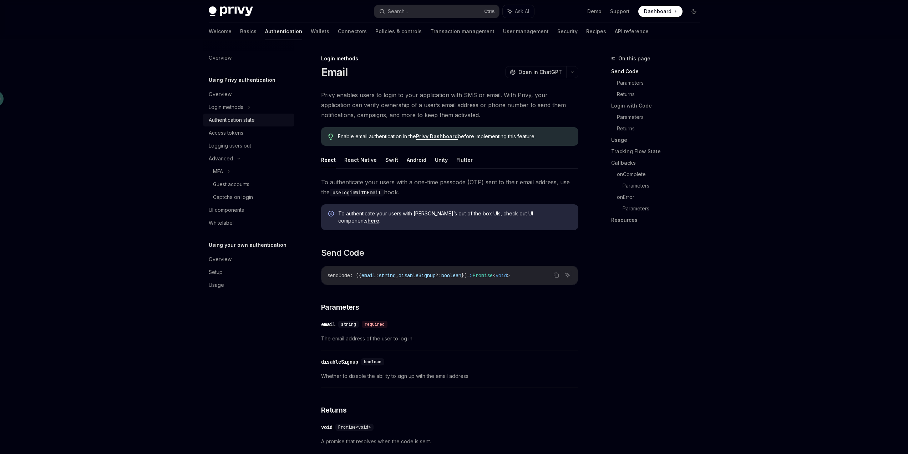
click at [248, 119] on div "Authentication state" at bounding box center [232, 120] width 46 height 9
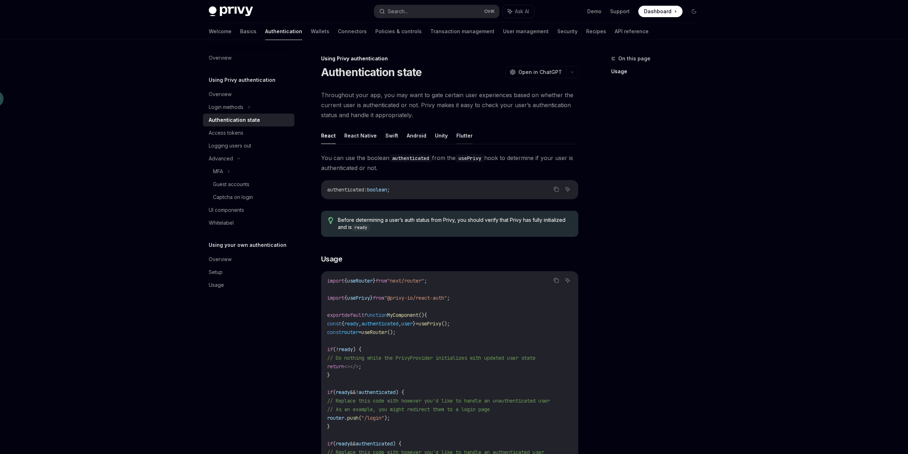
click at [464, 134] on button "Flutter" at bounding box center [465, 135] width 16 height 17
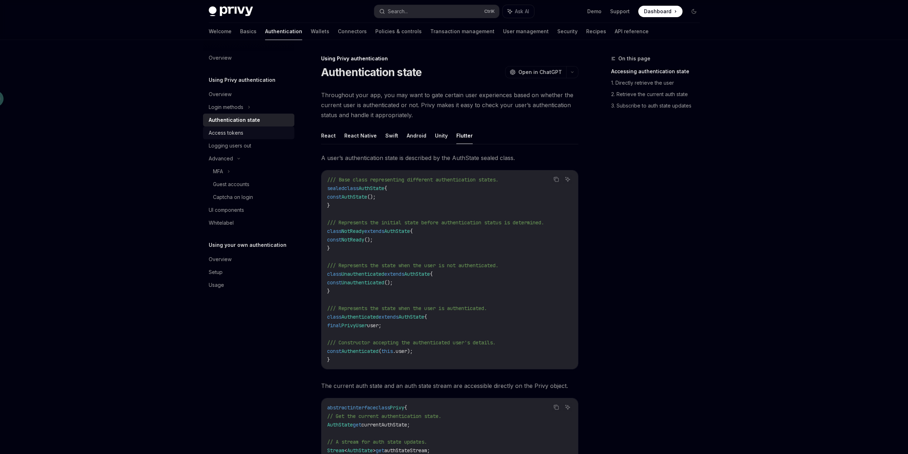
click at [239, 130] on div "Access tokens" at bounding box center [226, 132] width 35 height 9
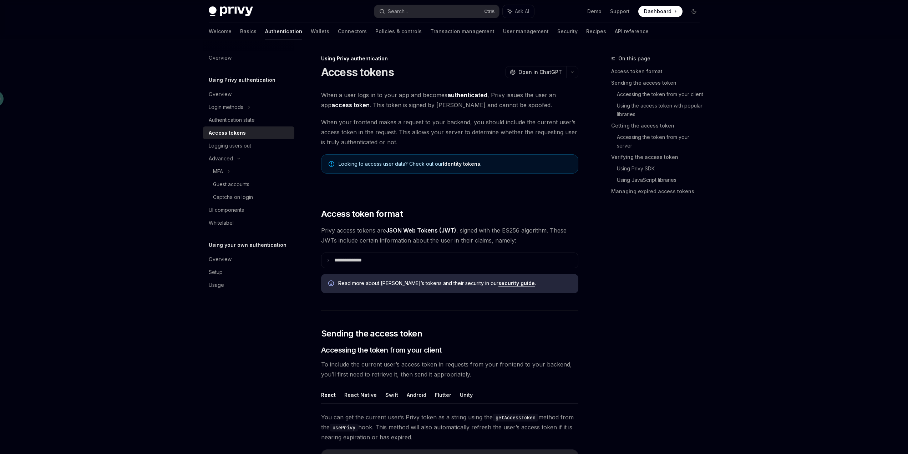
type textarea "*"
drag, startPoint x: 359, startPoint y: 239, endPoint x: 446, endPoint y: 239, distance: 87.4
click at [446, 239] on span "Privy access tokens are JSON Web Tokens (JWT) , signed with the ES256 algorithm…" at bounding box center [449, 235] width 257 height 20
click at [524, 242] on span "Privy access tokens are JSON Web Tokens (JWT) , signed with the ES256 algorithm…" at bounding box center [449, 235] width 257 height 20
click at [331, 261] on summary "**********" at bounding box center [450, 260] width 257 height 15
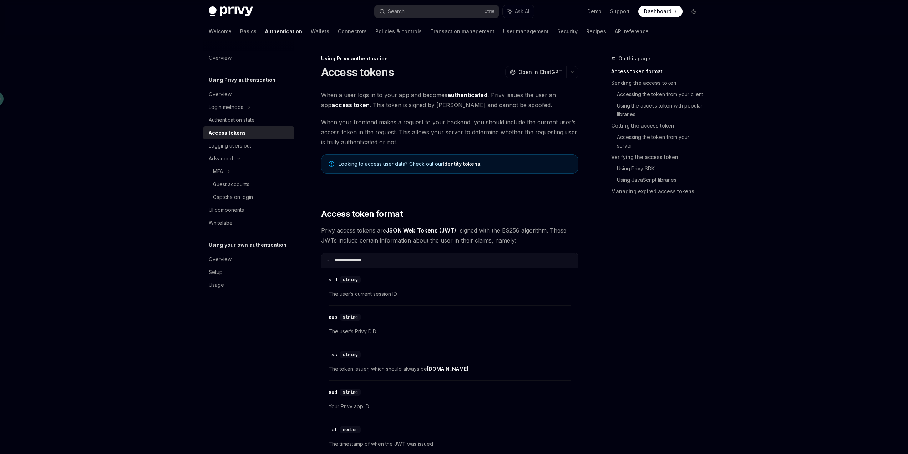
click at [331, 261] on summary "**********" at bounding box center [450, 260] width 257 height 15
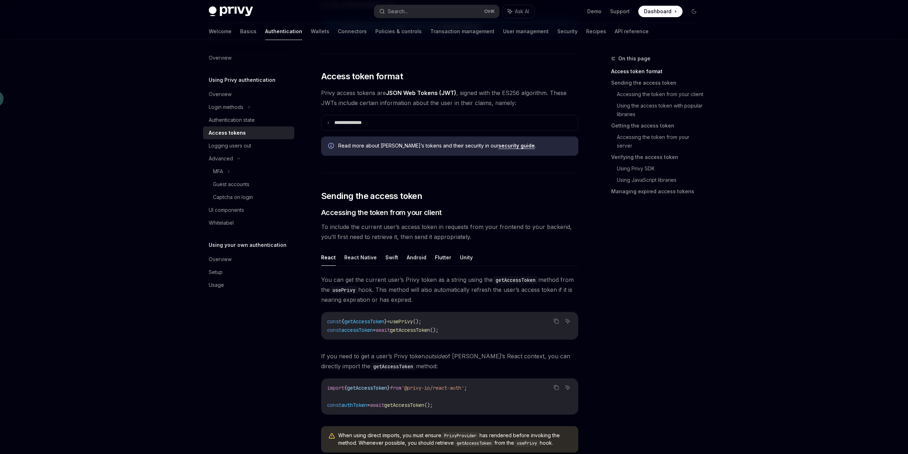
scroll to position [143, 0]
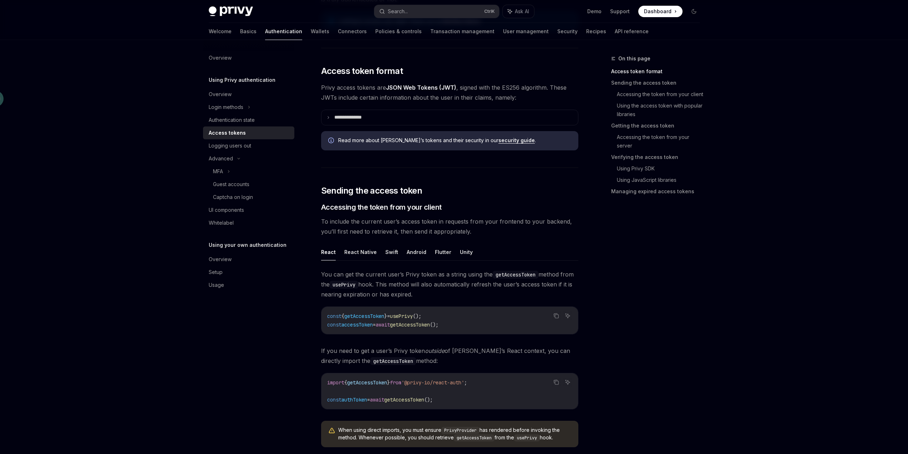
drag, startPoint x: 338, startPoint y: 350, endPoint x: 478, endPoint y: 361, distance: 140.3
click at [478, 361] on span "If you need to get a user’s Privy token outside of Privy’s React context, you c…" at bounding box center [449, 356] width 257 height 20
click at [640, 332] on div "On this page Access token format Sending the access token Accessing the token f…" at bounding box center [651, 253] width 109 height 399
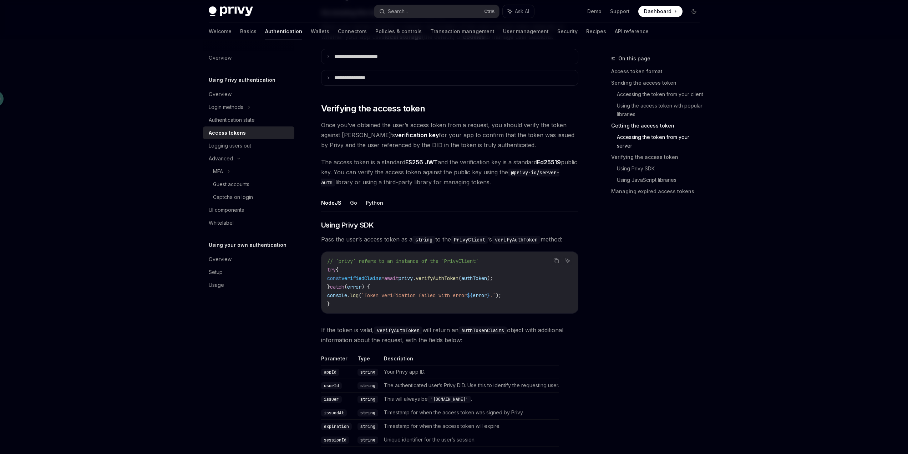
scroll to position [964, 0]
click at [767, 253] on div "Privy Docs home page Search... Ctrl K Ask AI Demo Support Dashboard Dashboard S…" at bounding box center [454, 122] width 908 height 2172
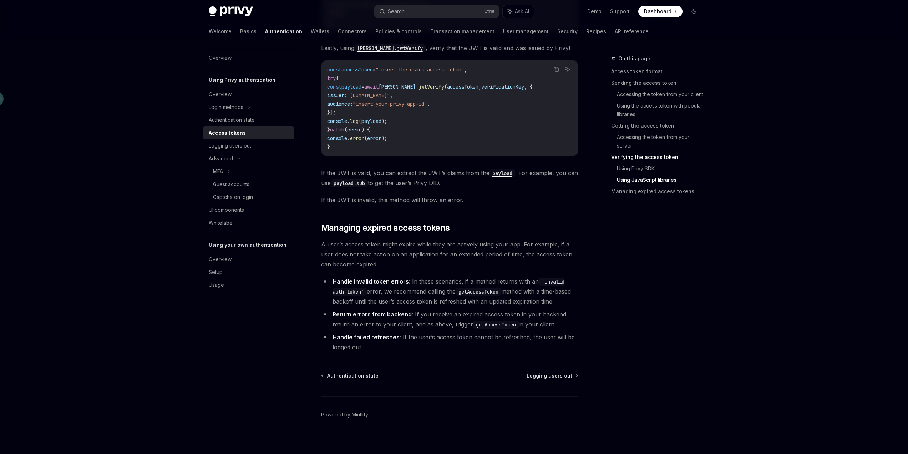
scroll to position [1718, 0]
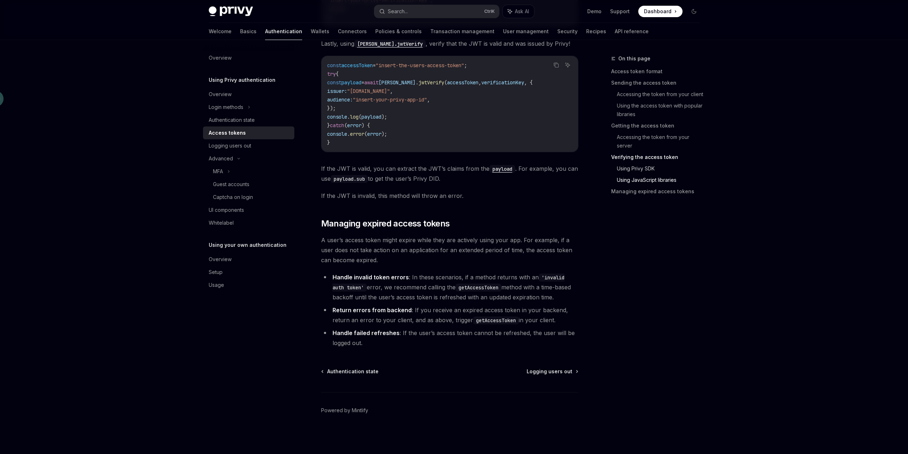
click at [641, 171] on link "Using Privy SDK" at bounding box center [661, 168] width 89 height 11
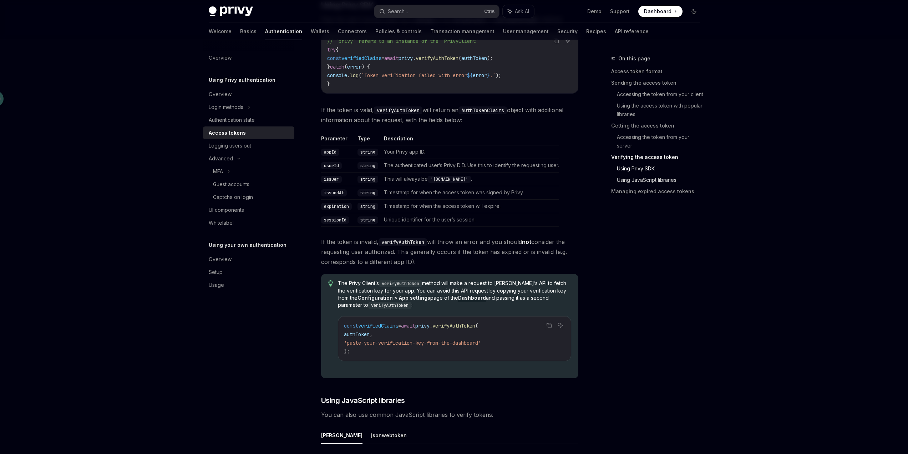
click at [644, 178] on link "Using JavaScript libraries" at bounding box center [661, 179] width 89 height 11
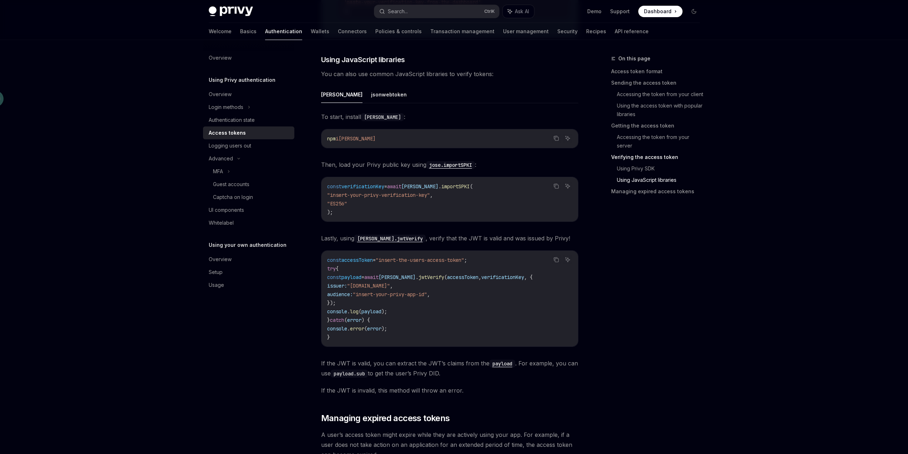
scroll to position [1524, 0]
click at [372, 185] on span "verificationKey" at bounding box center [363, 186] width 43 height 6
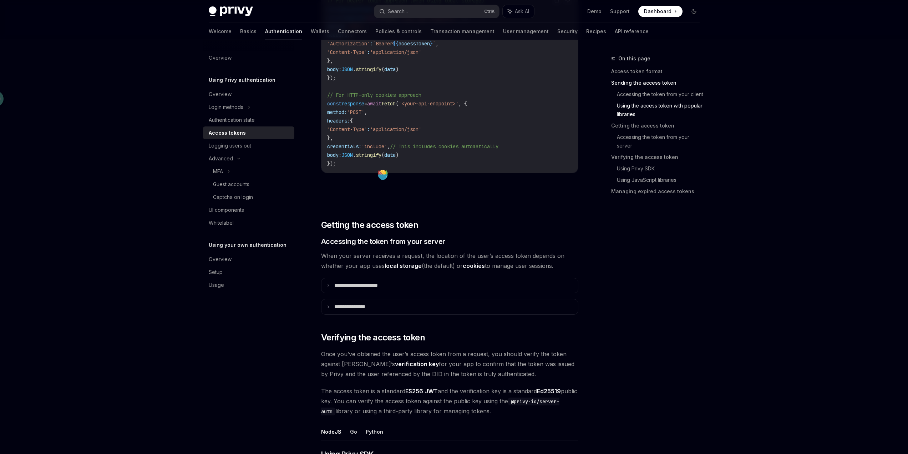
scroll to position [790, 0]
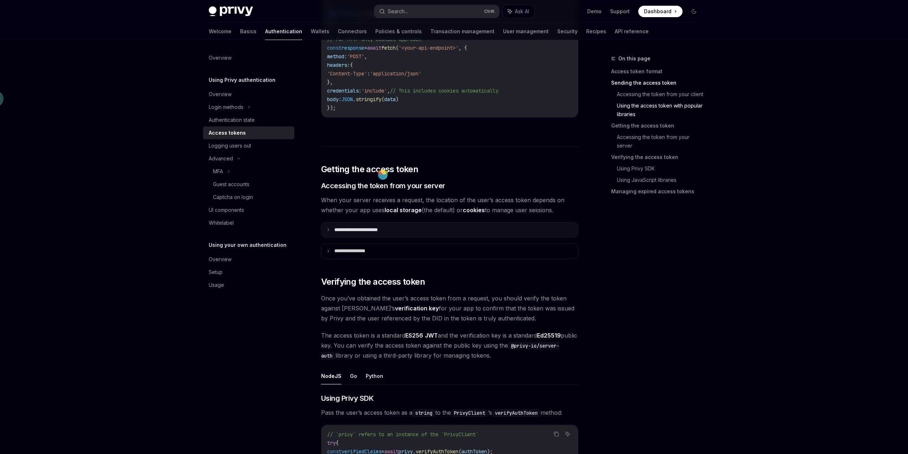
click at [379, 231] on p "**********" at bounding box center [364, 230] width 60 height 6
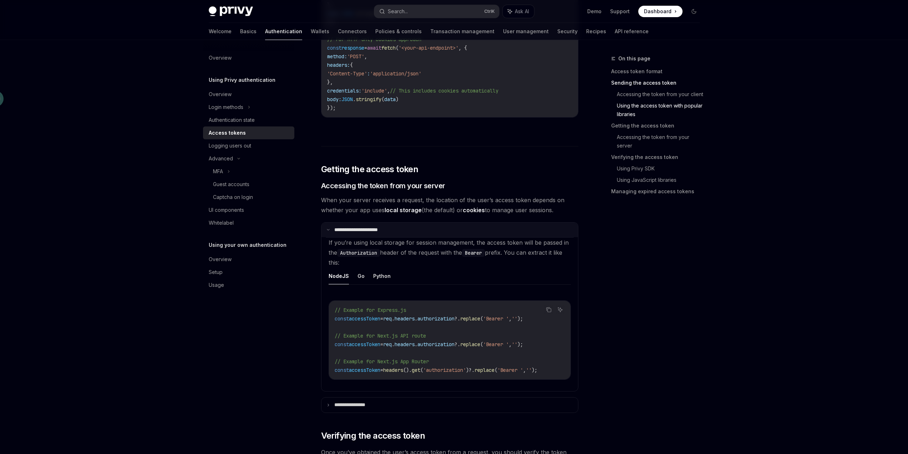
click at [374, 230] on p "**********" at bounding box center [362, 230] width 57 height 6
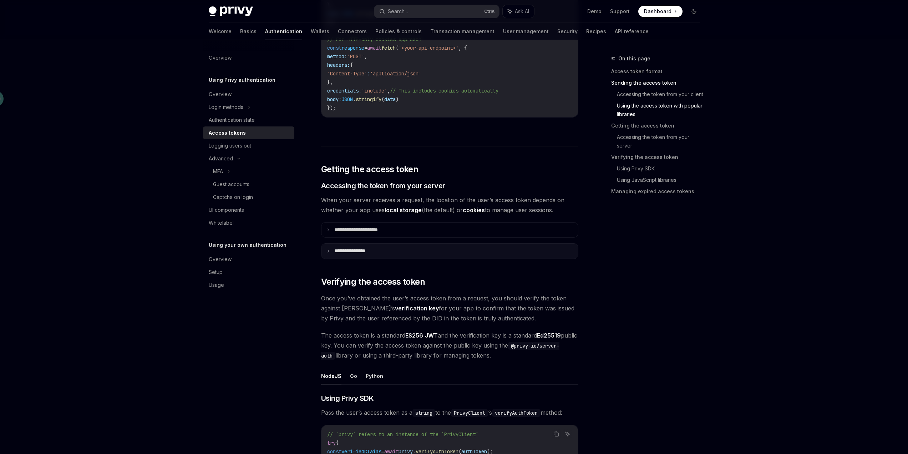
click at [354, 249] on p "**********" at bounding box center [356, 251] width 45 height 6
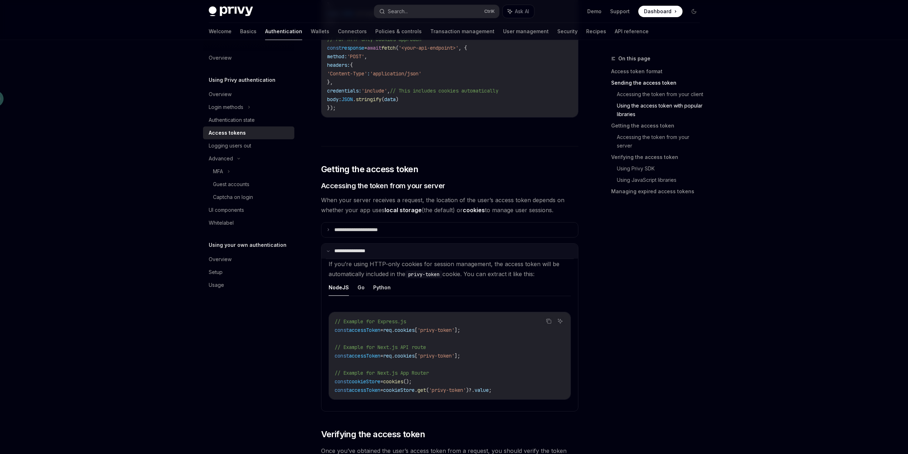
click at [336, 249] on p "**********" at bounding box center [355, 251] width 42 height 6
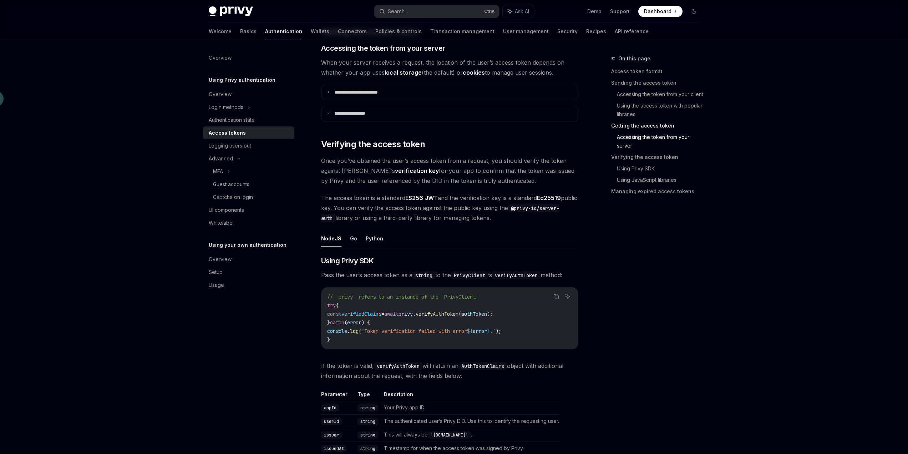
scroll to position [968, 0]
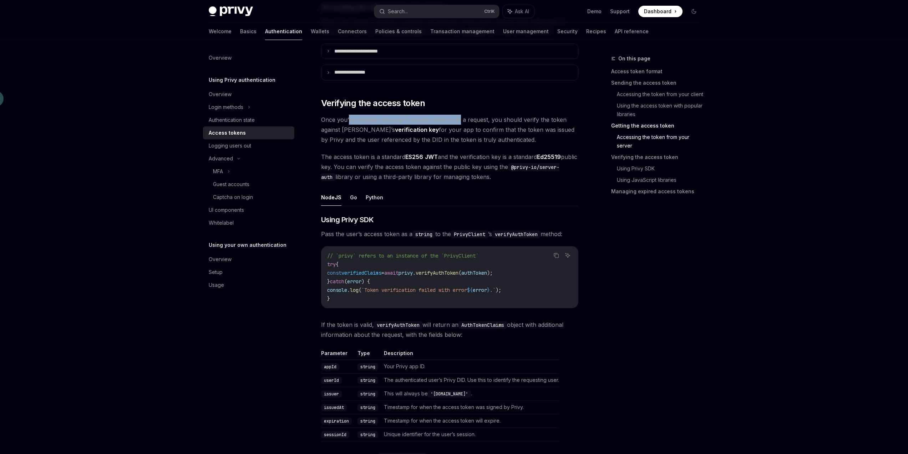
drag, startPoint x: 349, startPoint y: 118, endPoint x: 458, endPoint y: 117, distance: 108.2
click at [458, 117] on span "Once you’ve obtained the user’s access token from a request, you should verify …" at bounding box center [449, 130] width 257 height 30
click at [455, 130] on span "Once you’ve obtained the user’s access token from a request, you should verify …" at bounding box center [449, 130] width 257 height 30
click at [454, 135] on span "Once you’ve obtained the user’s access token from a request, you should verify …" at bounding box center [449, 130] width 257 height 30
click at [502, 135] on span "Once you’ve obtained the user’s access token from a request, you should verify …" at bounding box center [449, 130] width 257 height 30
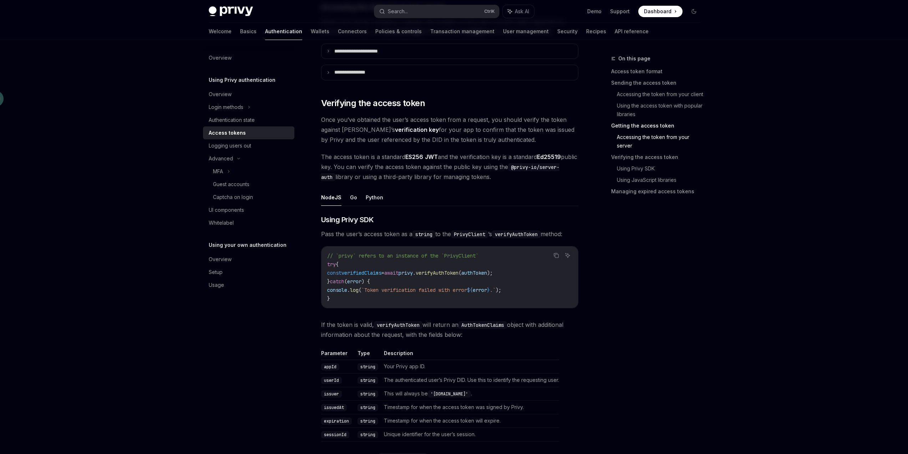
click at [395, 128] on strong "verification key" at bounding box center [417, 129] width 44 height 7
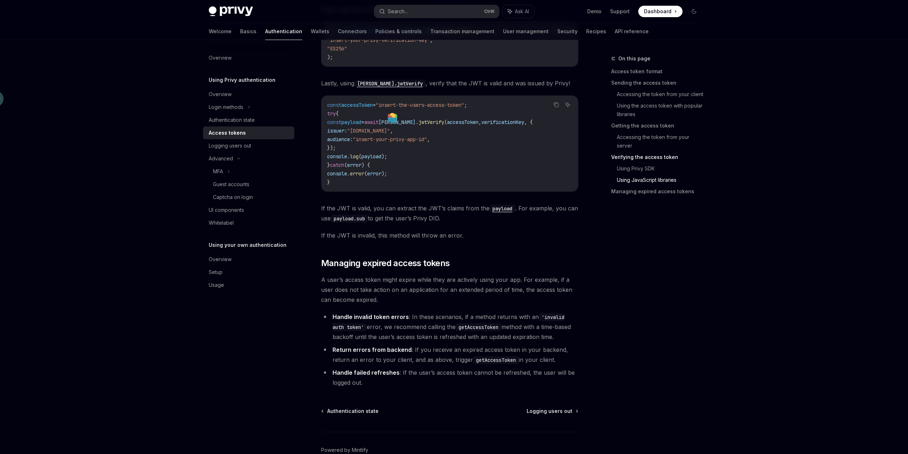
scroll to position [1682, 0]
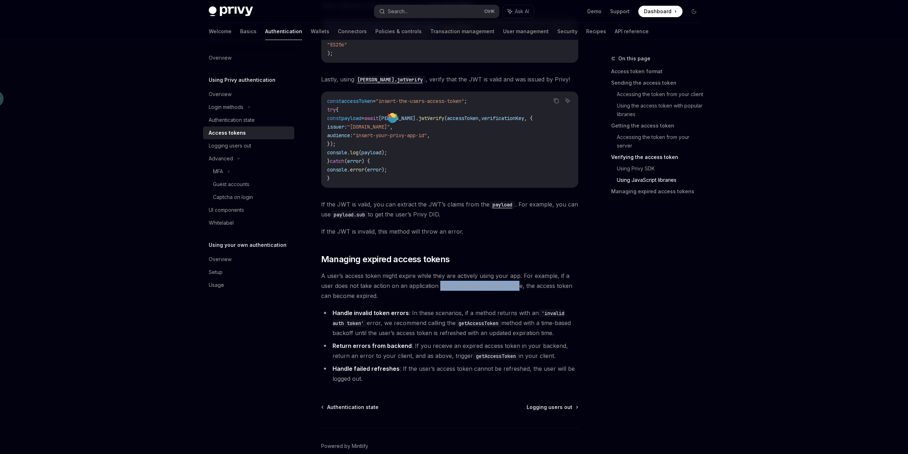
drag, startPoint x: 439, startPoint y: 287, endPoint x: 519, endPoint y: 288, distance: 80.0
click at [519, 288] on span "A user’s access token might expire while they are actively using your app. For …" at bounding box center [449, 286] width 257 height 30
click at [451, 294] on span "A user’s access token might expire while they are actively using your app. For …" at bounding box center [449, 286] width 257 height 30
drag, startPoint x: 457, startPoint y: 286, endPoint x: 519, endPoint y: 287, distance: 61.7
click at [519, 287] on span "A user’s access token might expire while they are actively using your app. For …" at bounding box center [449, 286] width 257 height 30
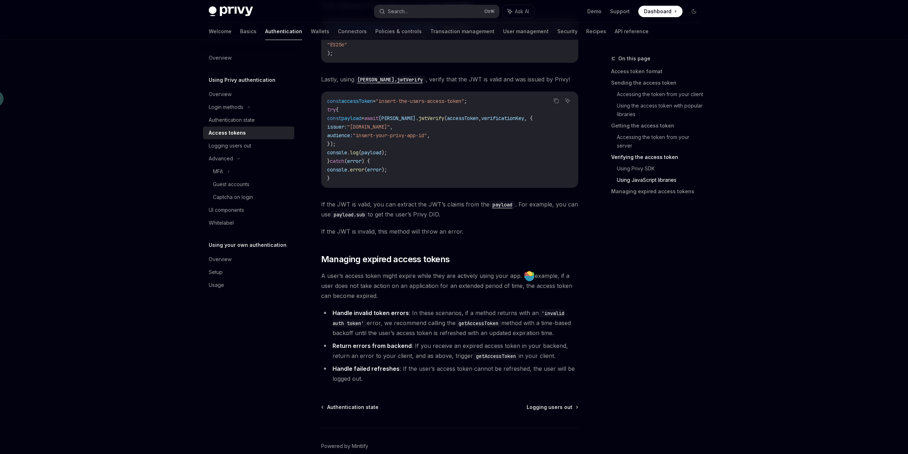
click at [516, 292] on span "A user’s access token might expire while they are actively using your app. For …" at bounding box center [449, 286] width 257 height 30
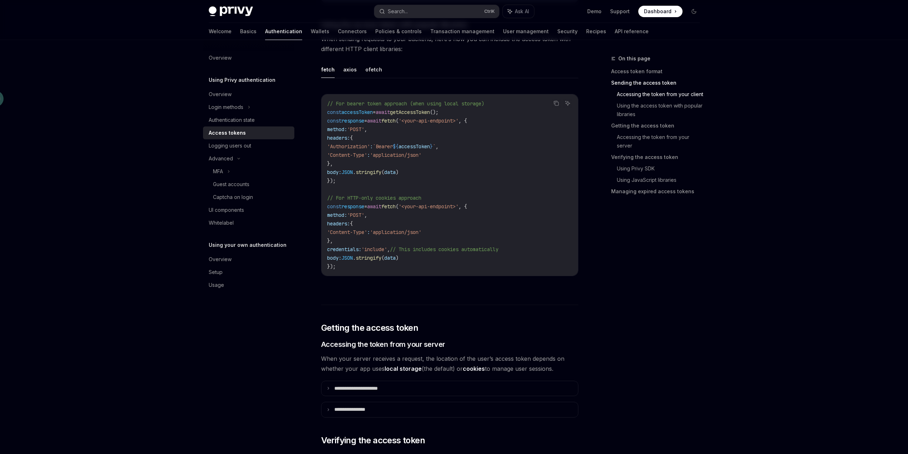
scroll to position [540, 0]
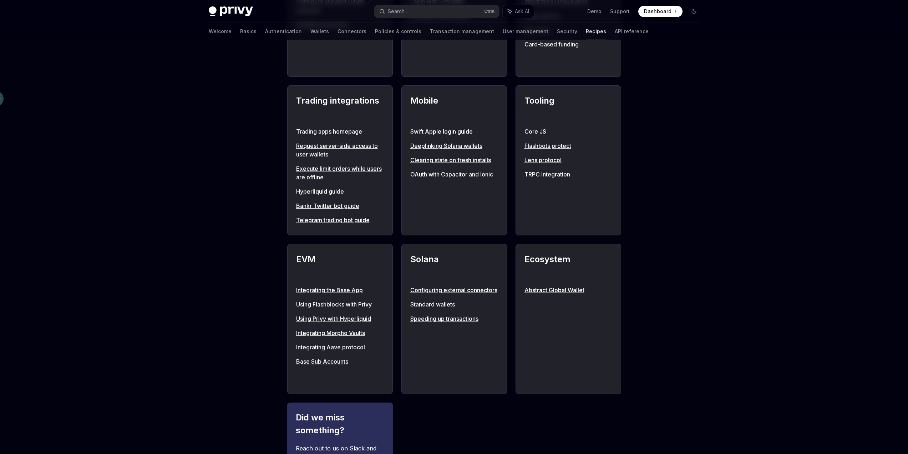
scroll to position [693, 0]
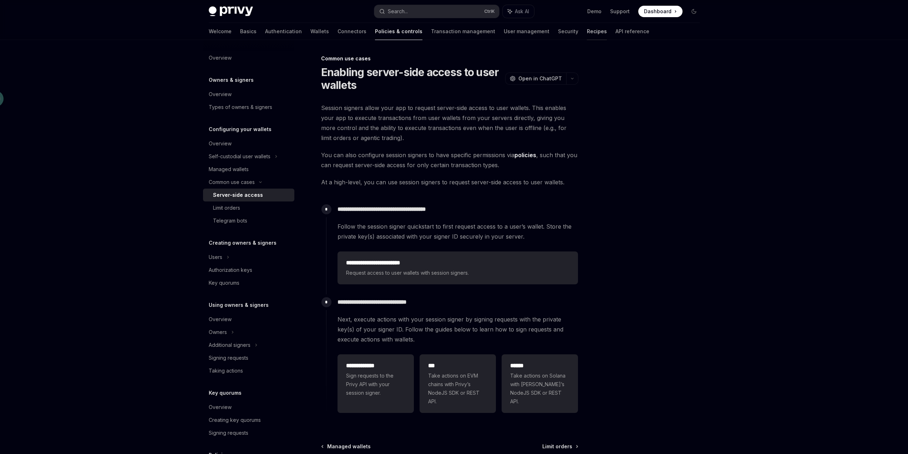
click at [587, 34] on link "Recipes" at bounding box center [597, 31] width 20 height 17
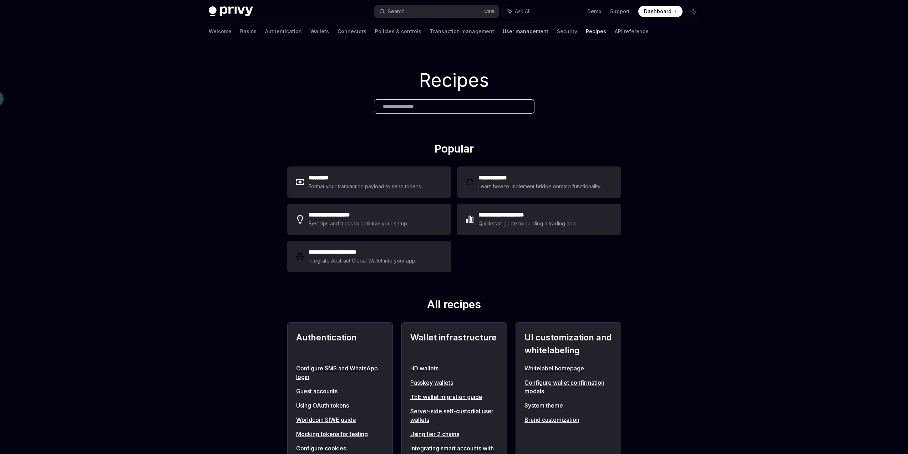
click at [503, 32] on link "User management" at bounding box center [526, 31] width 46 height 17
type textarea "*"
